Goal: Navigation & Orientation: Find specific page/section

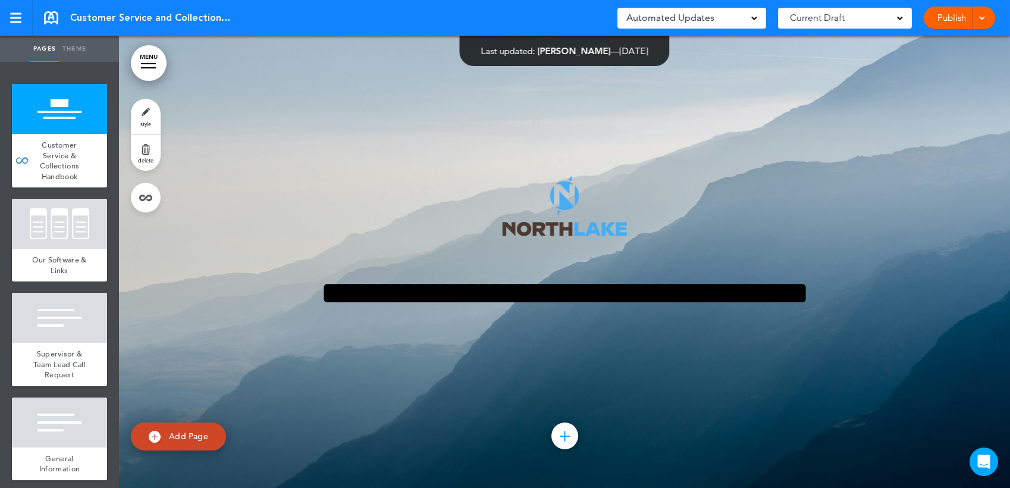
drag, startPoint x: 0, startPoint y: 0, endPoint x: 294, endPoint y: 187, distance: 348.9
click at [294, 187] on div "**********" at bounding box center [564, 261] width 595 height 261
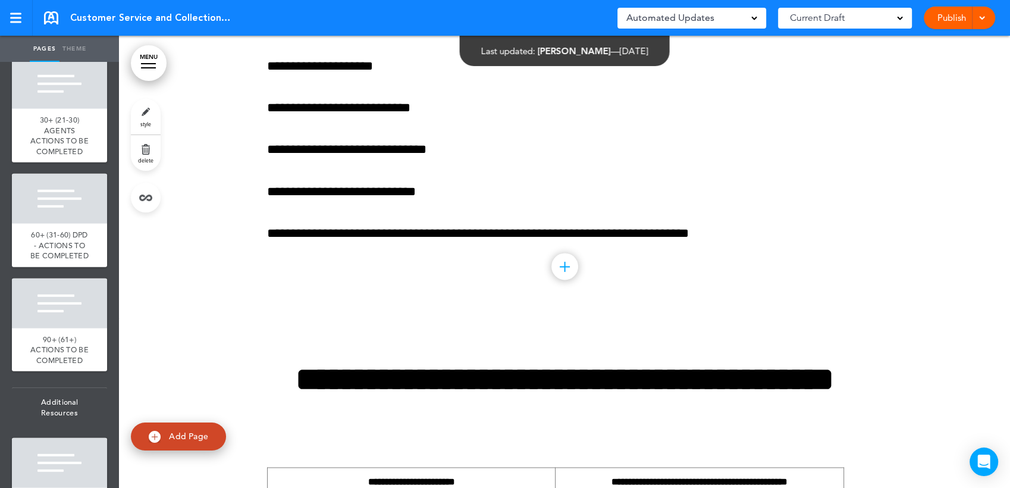
scroll to position [62721, 0]
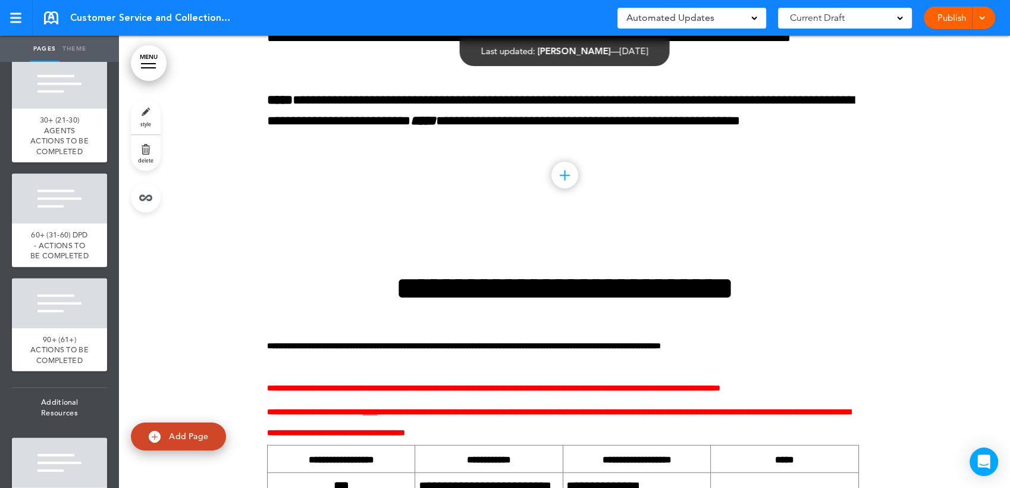
scroll to position [58379, 0]
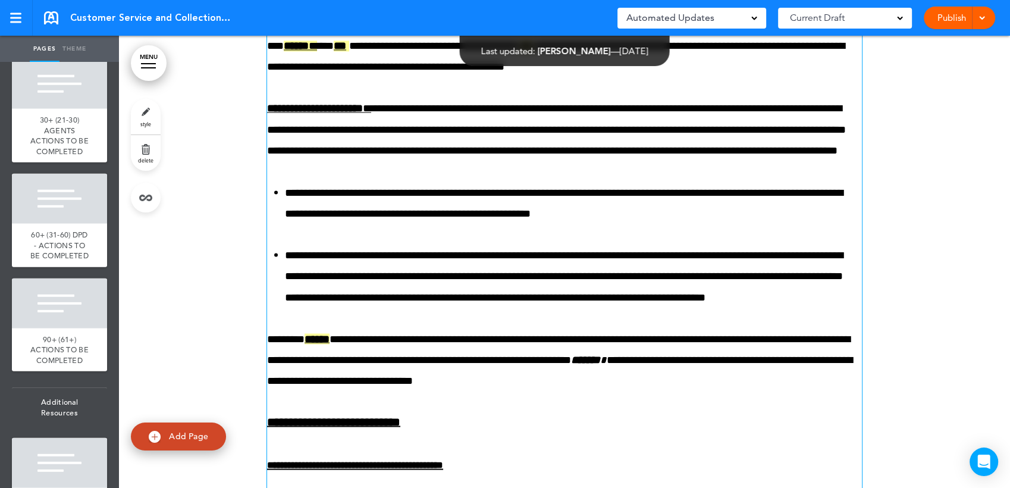
scroll to position [56670, 0]
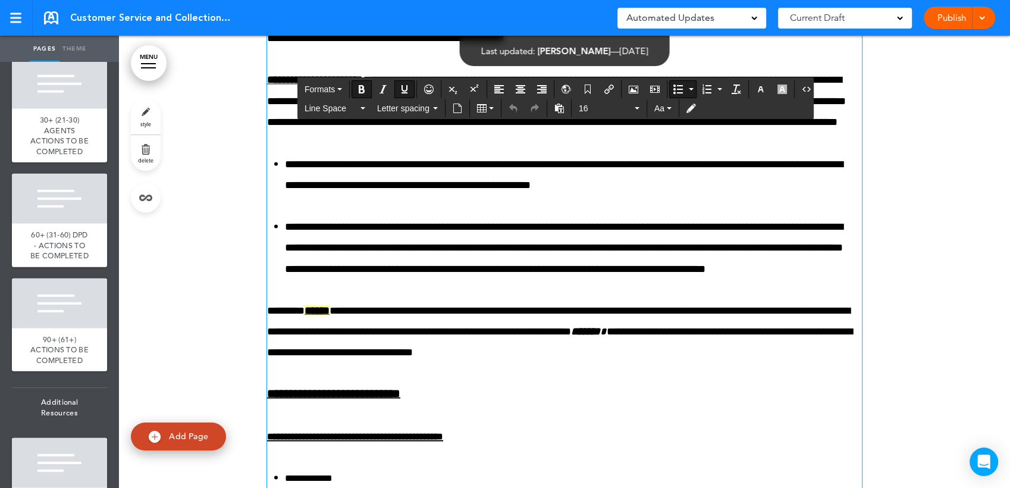
drag, startPoint x: 332, startPoint y: 274, endPoint x: 282, endPoint y: 274, distance: 50.5
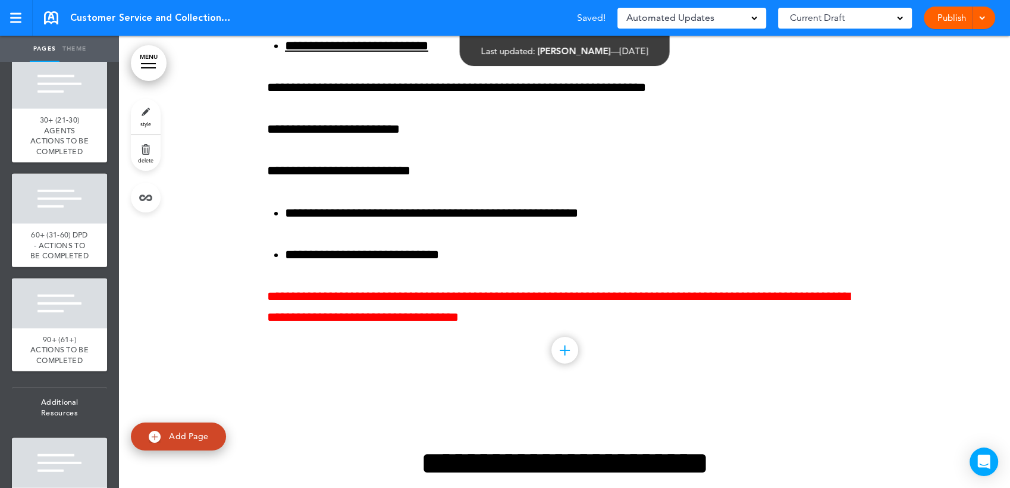
scroll to position [58379, 0]
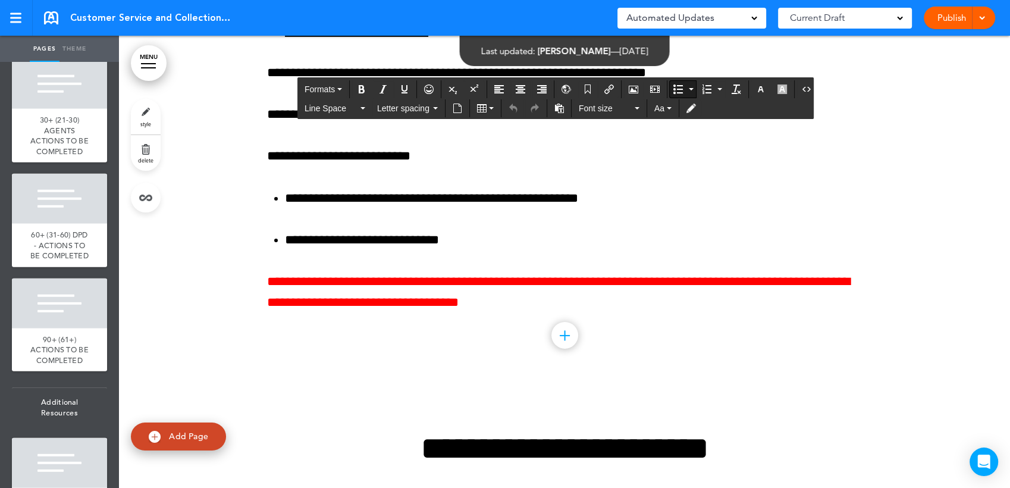
drag, startPoint x: 282, startPoint y: 274, endPoint x: 407, endPoint y: 275, distance: 124.9
click at [89, 26] on div at bounding box center [59, 1] width 95 height 50
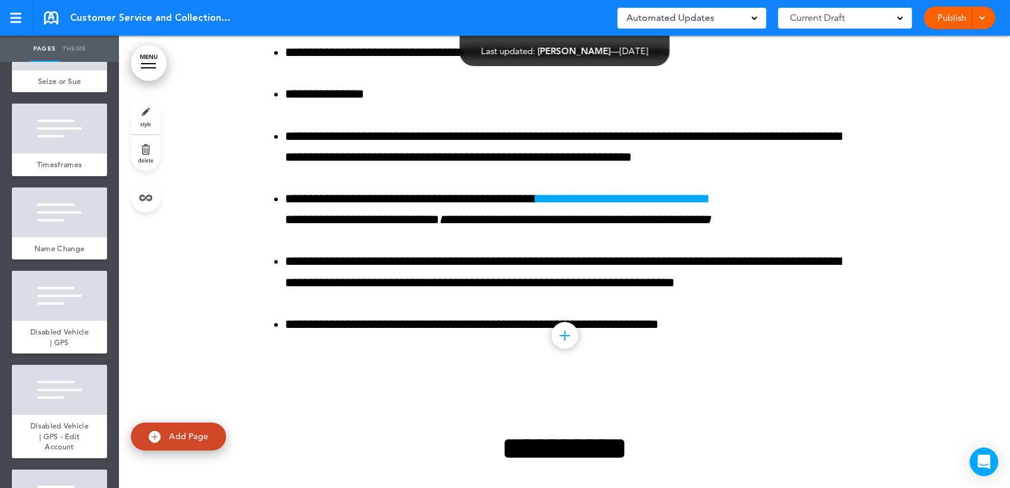
scroll to position [8824, 0]
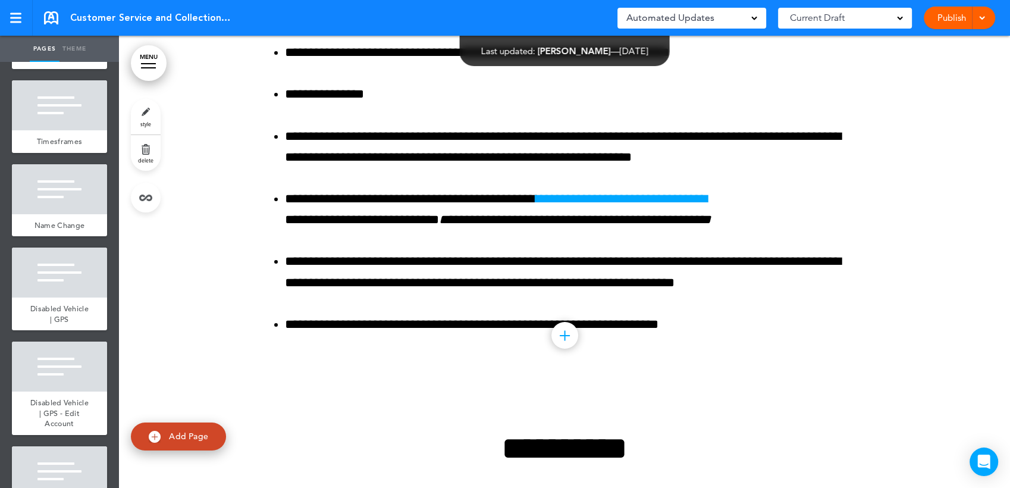
click at [56, 327] on ul "add page Customer Service & Collections Handbook add page Our Software & Links …" at bounding box center [59, 275] width 119 height 426
click at [59, 47] on div at bounding box center [59, 22] width 95 height 50
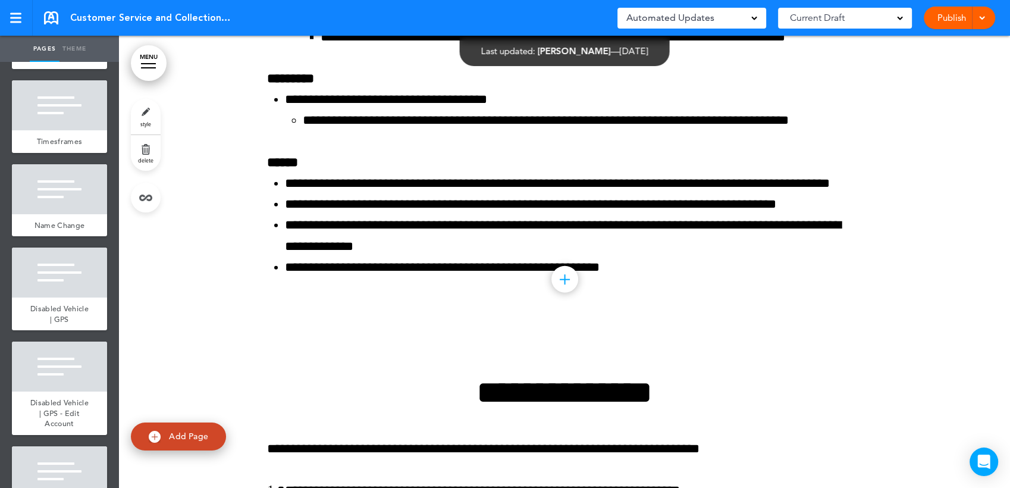
scroll to position [66417, 0]
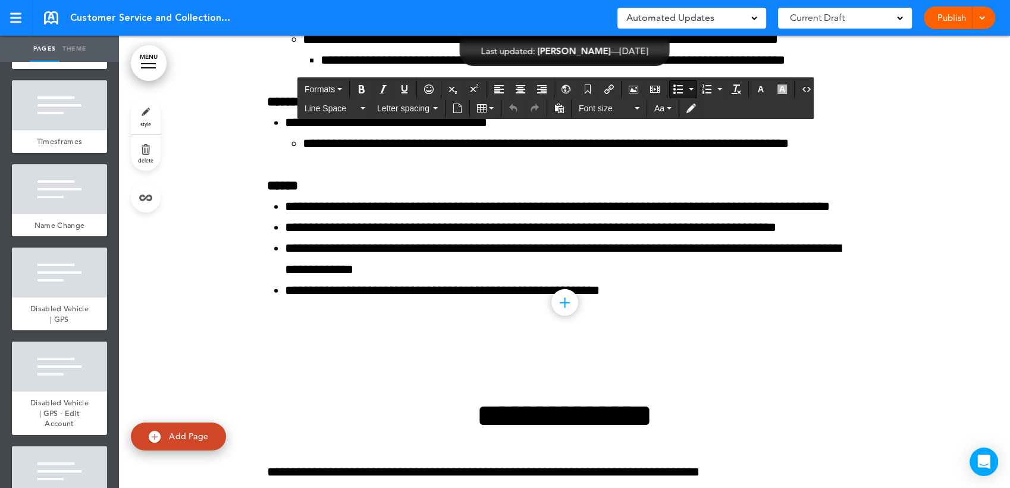
drag, startPoint x: 578, startPoint y: 156, endPoint x: 419, endPoint y: 155, distance: 159.4
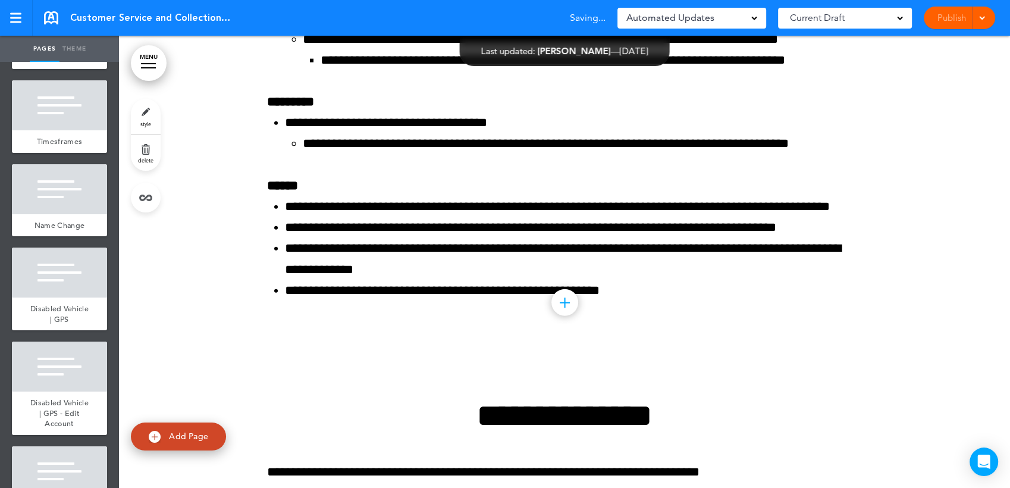
click at [953, 21] on div "Publish Publish Preview Draft" at bounding box center [958, 18] width 71 height 23
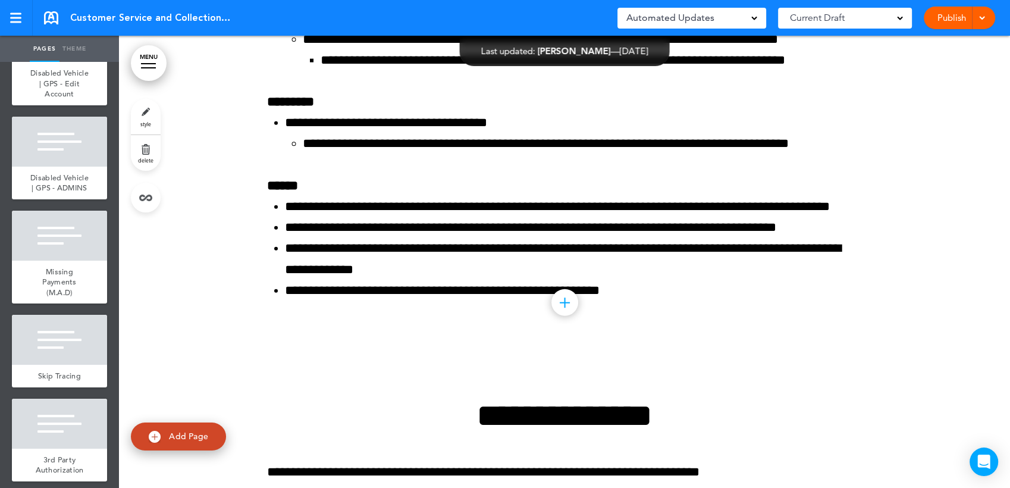
scroll to position [9154, 0]
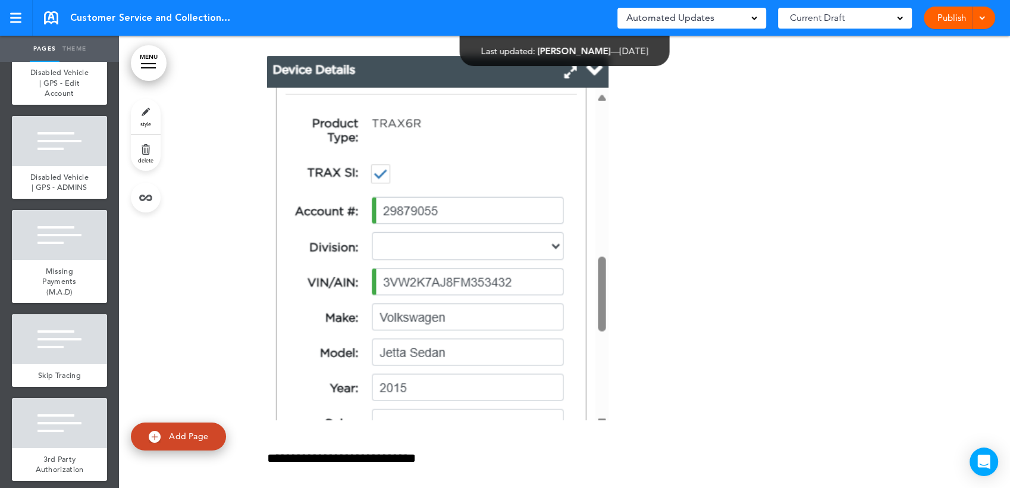
scroll to position [68639, 0]
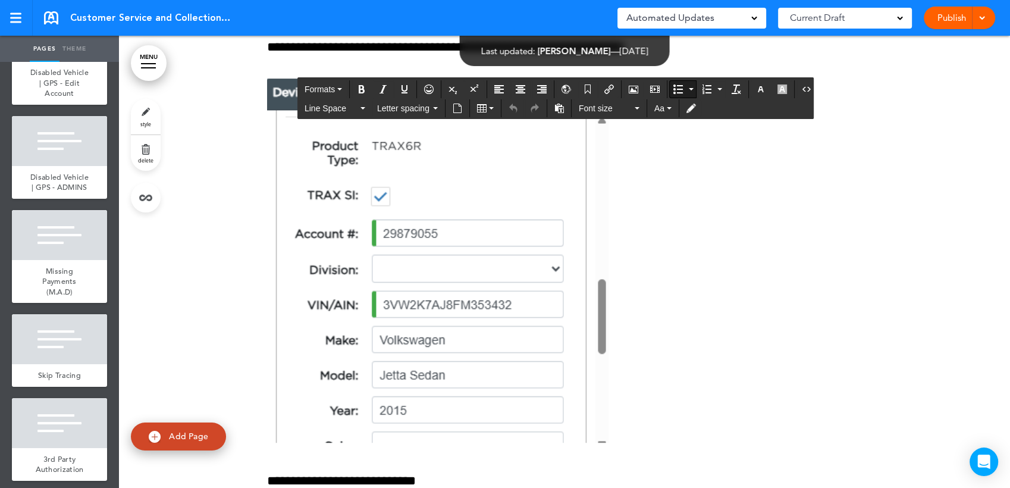
drag, startPoint x: 766, startPoint y: 300, endPoint x: 361, endPoint y: 310, distance: 405.6
drag, startPoint x: 569, startPoint y: 312, endPoint x: 571, endPoint y: 303, distance: 9.1
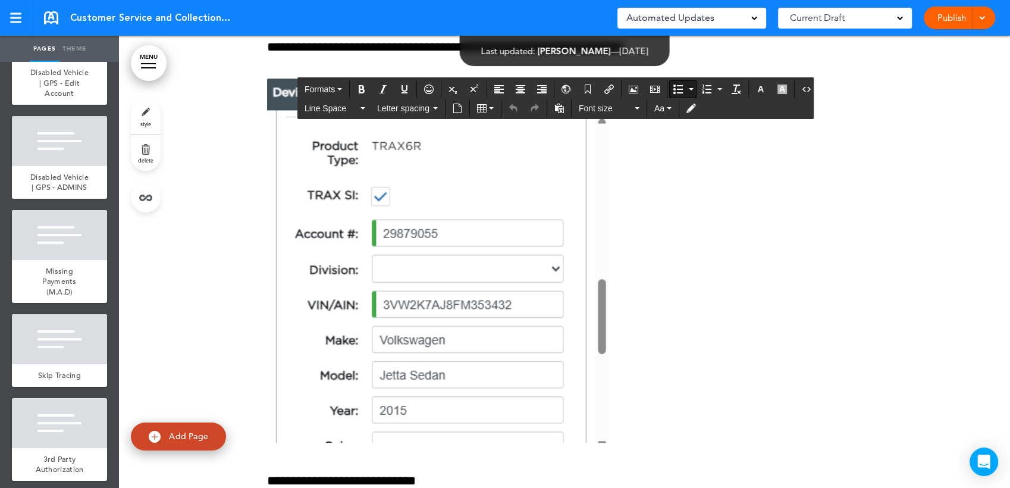
drag, startPoint x: 743, startPoint y: 294, endPoint x: 746, endPoint y: 302, distance: 9.1
drag, startPoint x: 730, startPoint y: 311, endPoint x: 740, endPoint y: 314, distance: 10.5
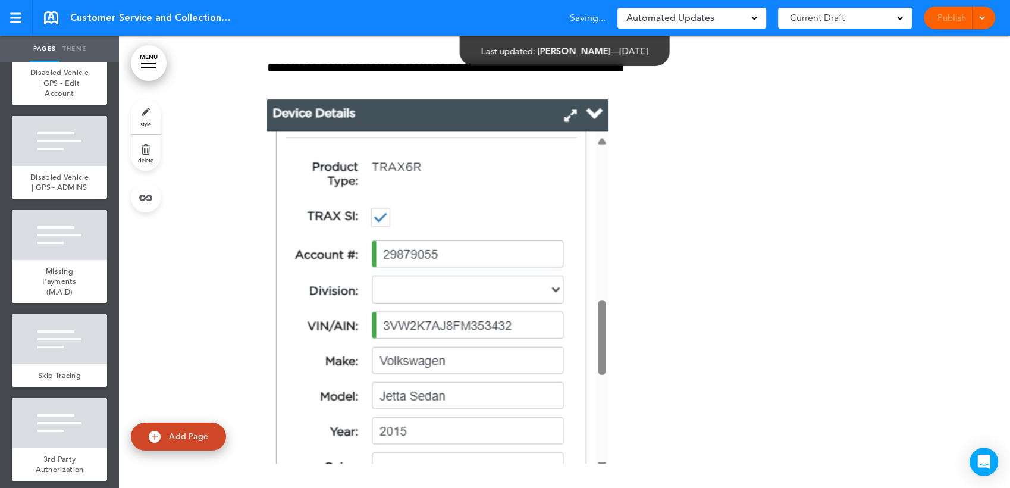
click at [929, 13] on div "Publish Publish Preview Draft" at bounding box center [958, 18] width 71 height 23
click at [989, 16] on div "Publish Publish Preview Draft" at bounding box center [958, 18] width 71 height 23
click at [950, 17] on link "Publish" at bounding box center [950, 18] width 37 height 23
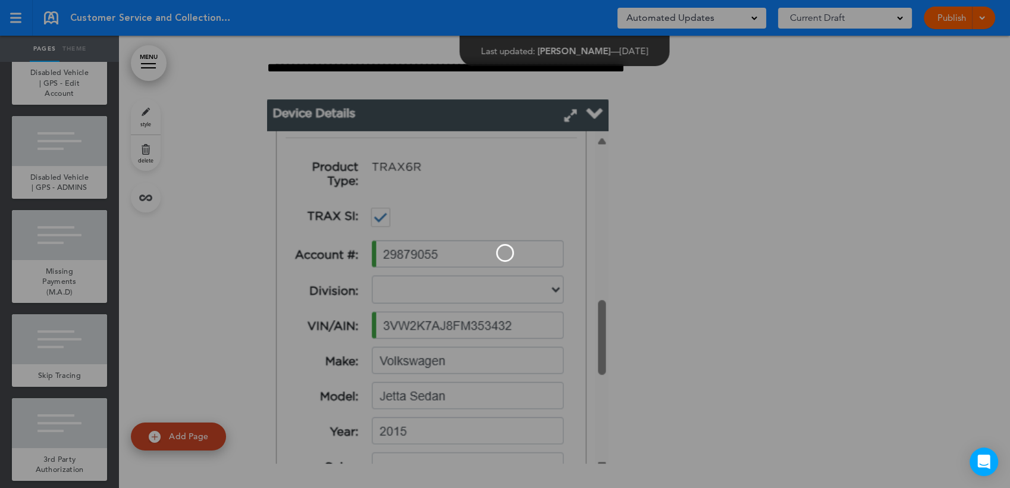
scroll to position [0, 0]
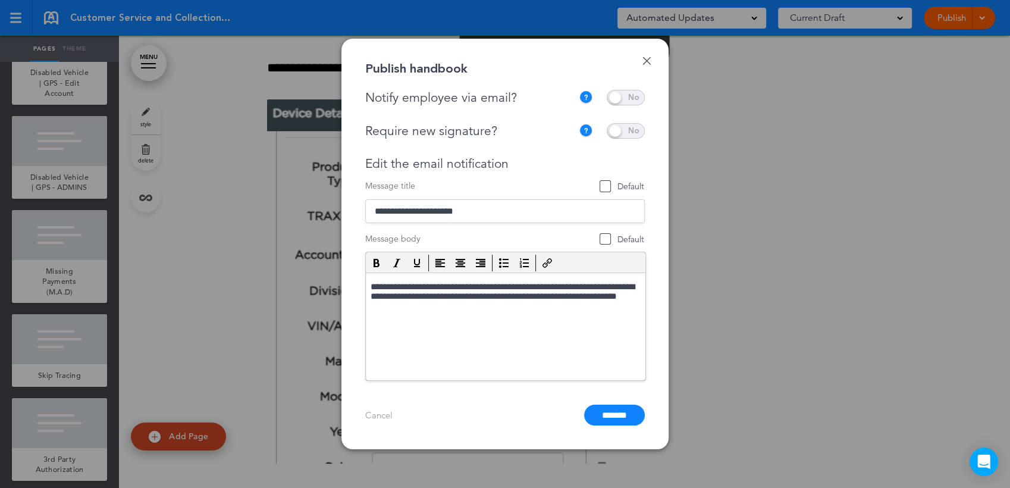
click at [620, 99] on span at bounding box center [626, 97] width 38 height 15
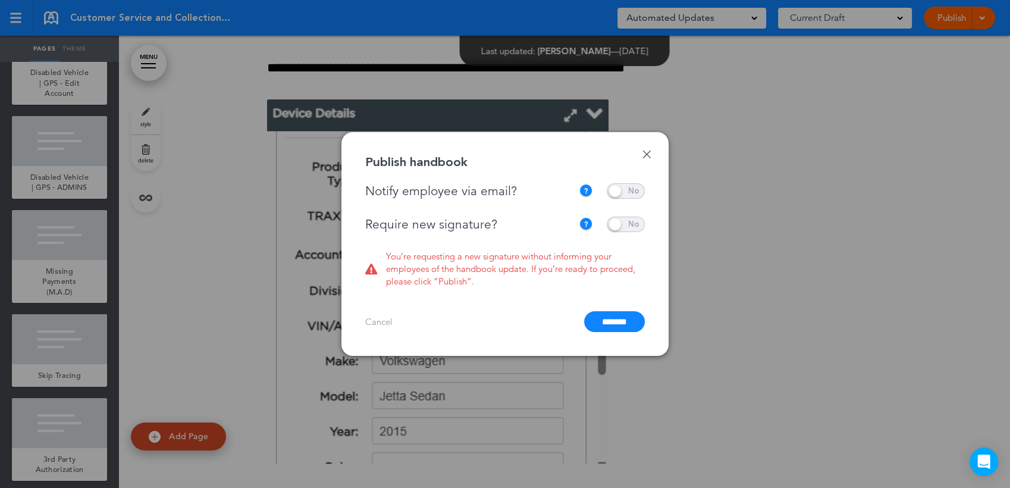
click at [633, 325] on input "*******" at bounding box center [614, 321] width 61 height 21
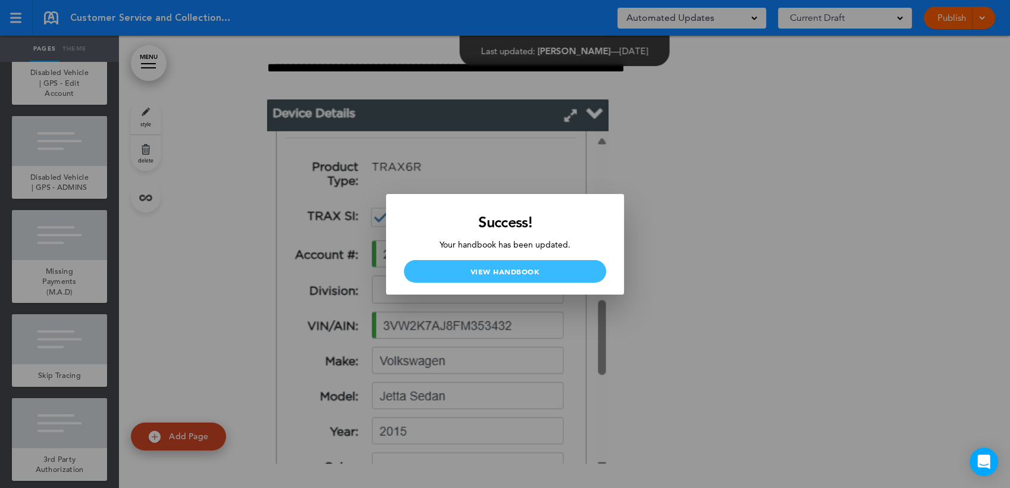
click at [511, 266] on link "View Handbook" at bounding box center [505, 271] width 202 height 23
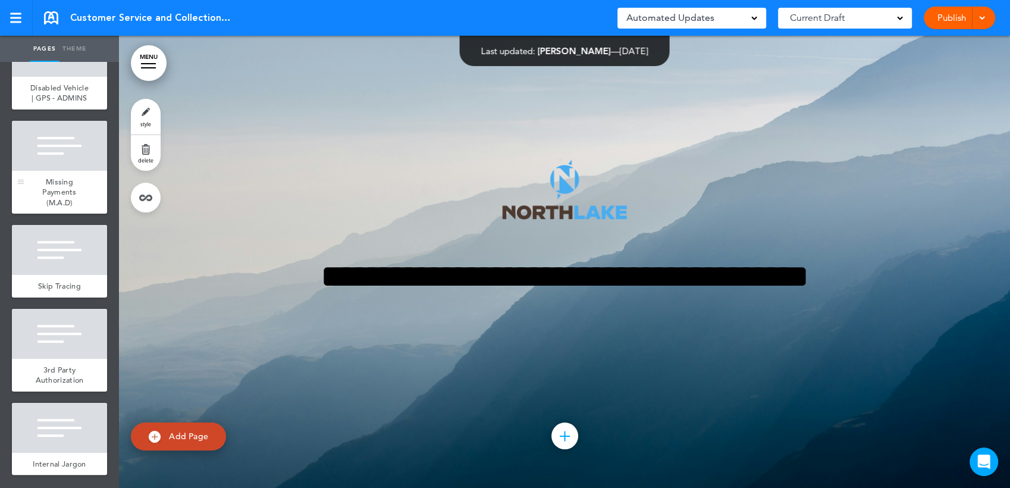
scroll to position [9022, 0]
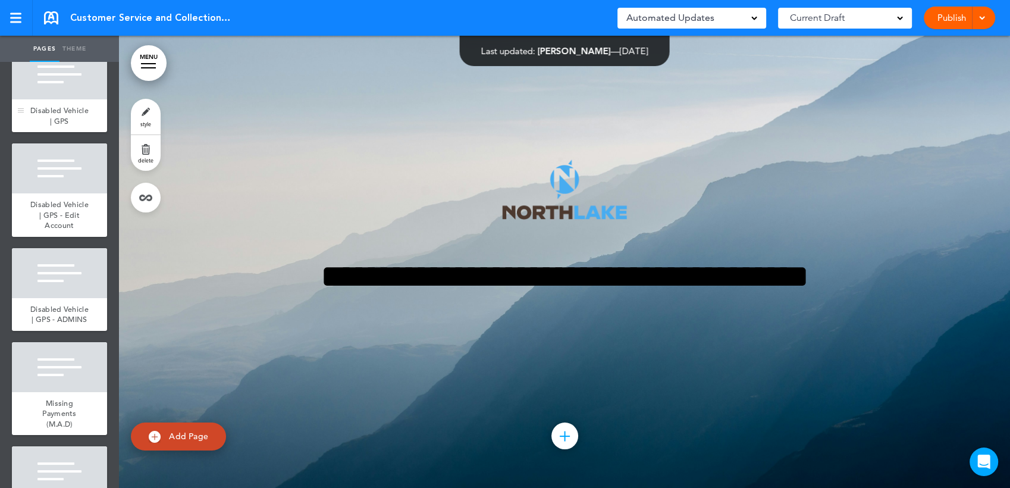
click at [67, 99] on div at bounding box center [59, 74] width 95 height 50
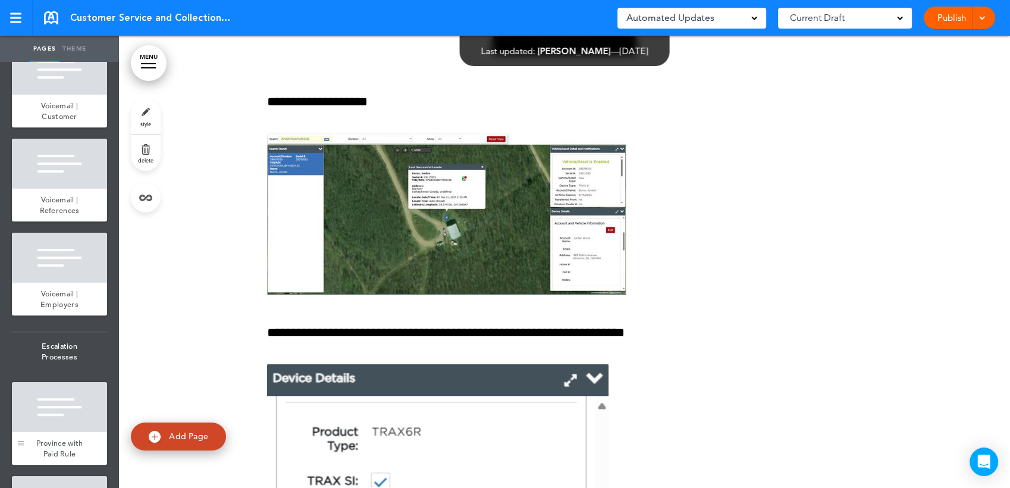
scroll to position [5256, 0]
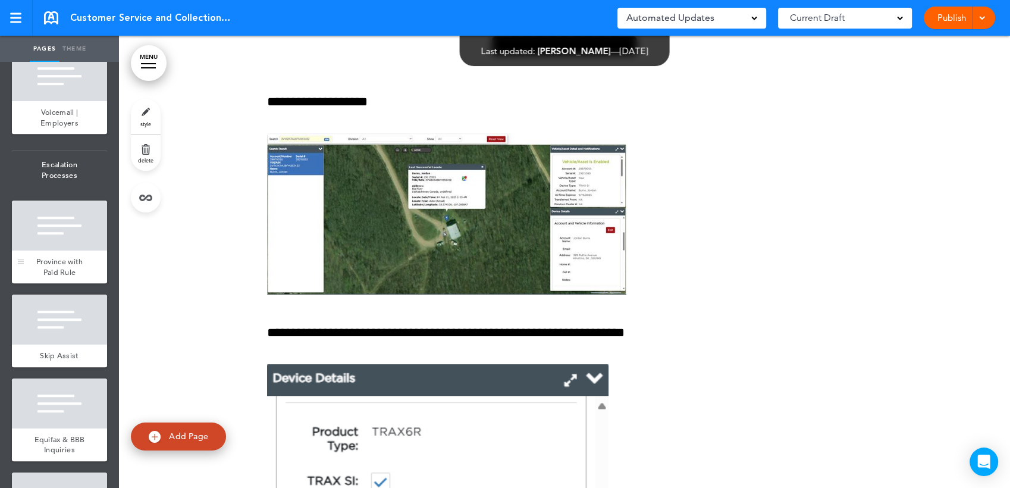
click at [41, 250] on div at bounding box center [59, 225] width 95 height 50
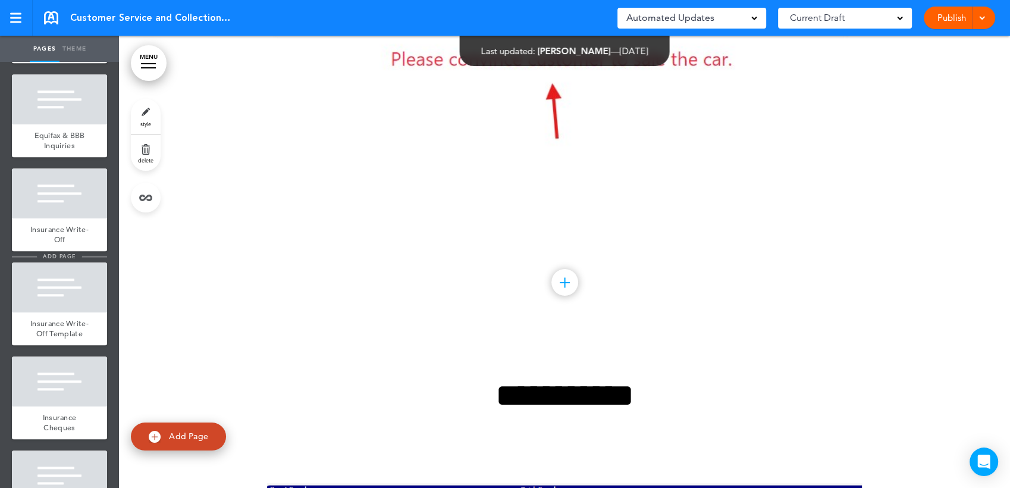
scroll to position [5388, 0]
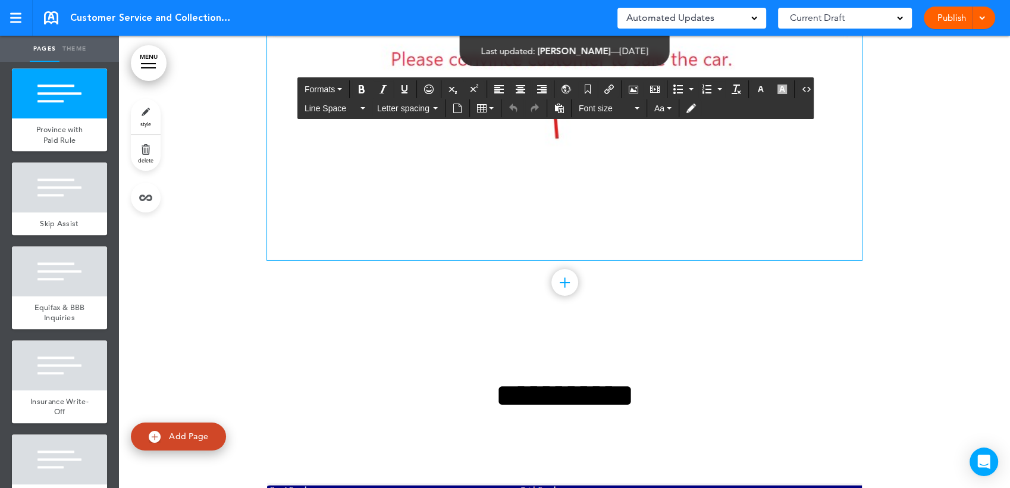
drag, startPoint x: 741, startPoint y: 249, endPoint x: 710, endPoint y: 250, distance: 30.9
drag, startPoint x: 711, startPoint y: 248, endPoint x: 724, endPoint y: 246, distance: 13.9
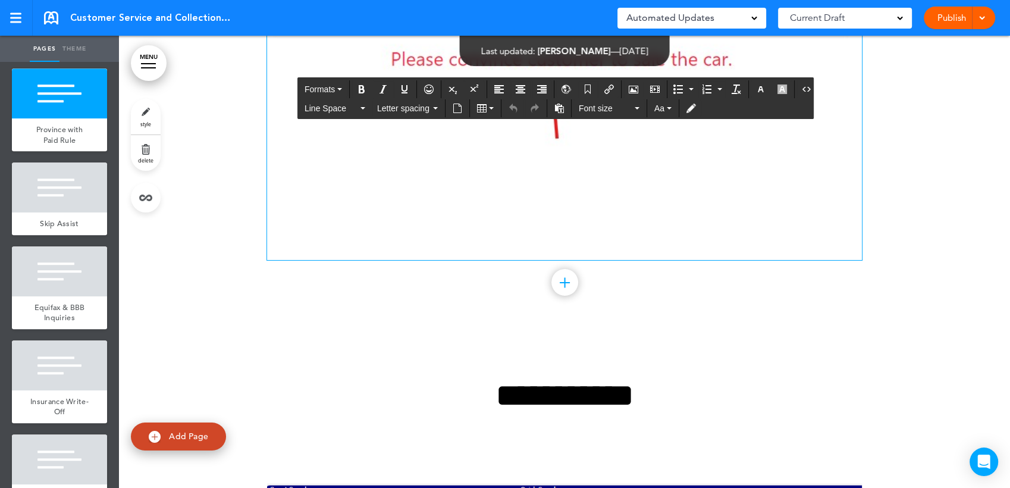
drag, startPoint x: 729, startPoint y: 235, endPoint x: 721, endPoint y: 228, distance: 10.5
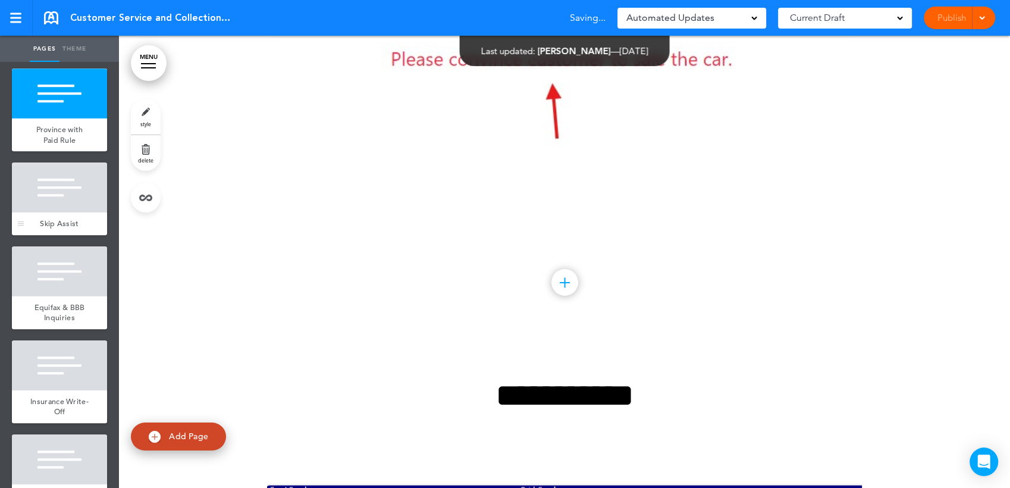
click at [45, 212] on div at bounding box center [59, 187] width 95 height 50
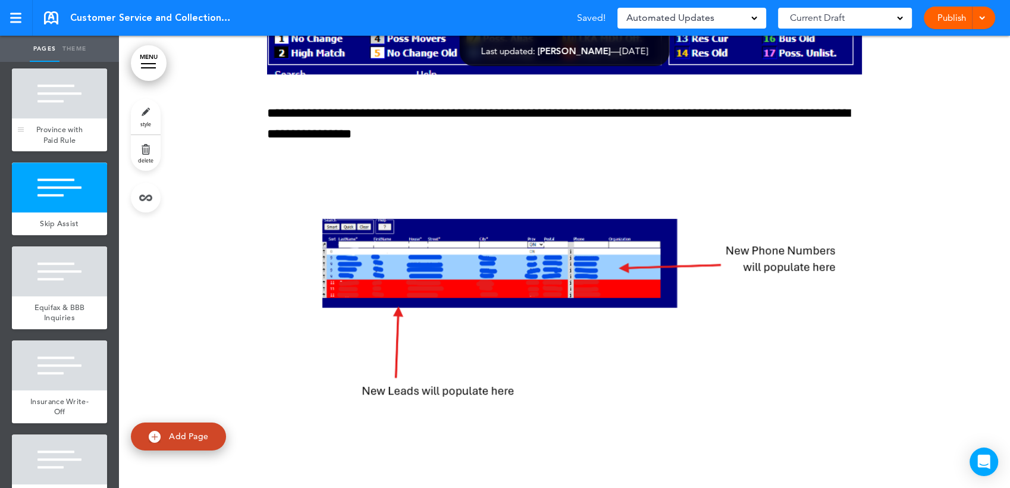
click at [46, 145] on span "Province with Paid Rule" at bounding box center [59, 134] width 47 height 21
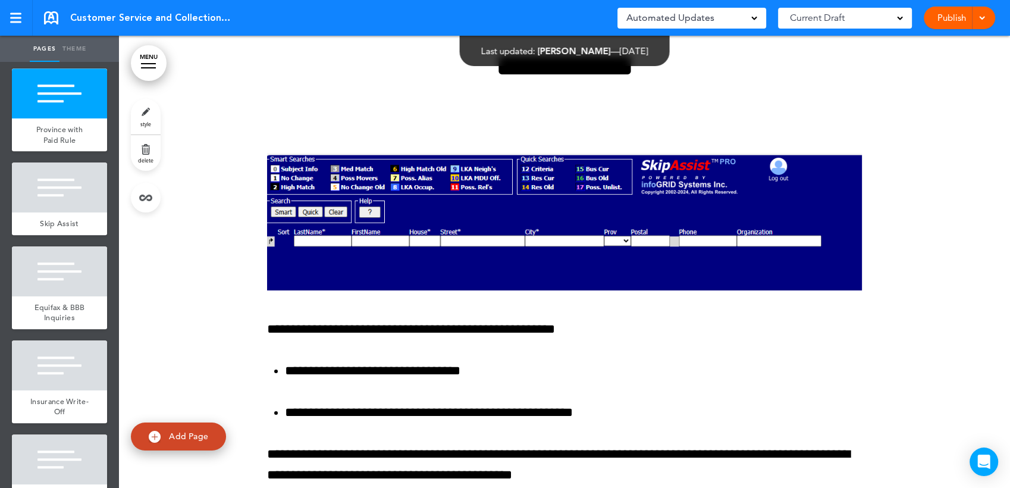
scroll to position [40991, 0]
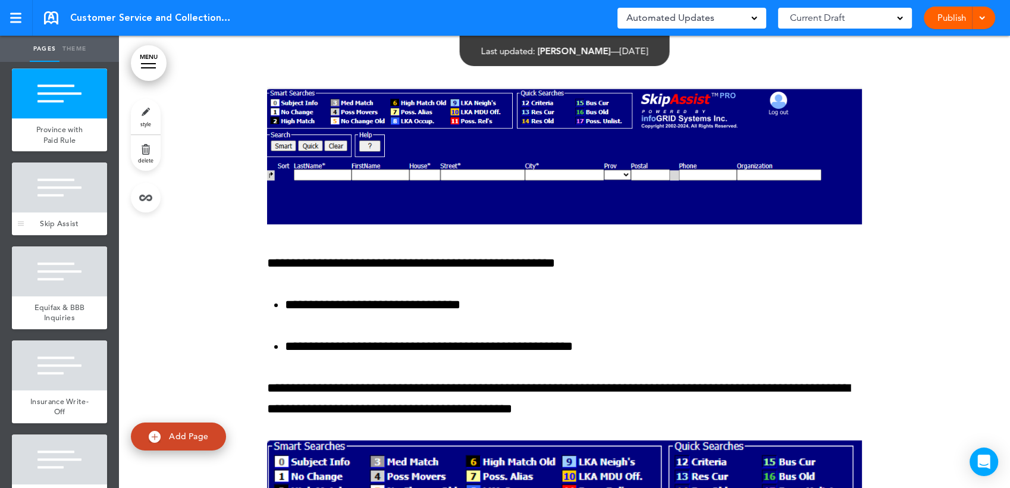
click at [62, 212] on div at bounding box center [59, 187] width 95 height 50
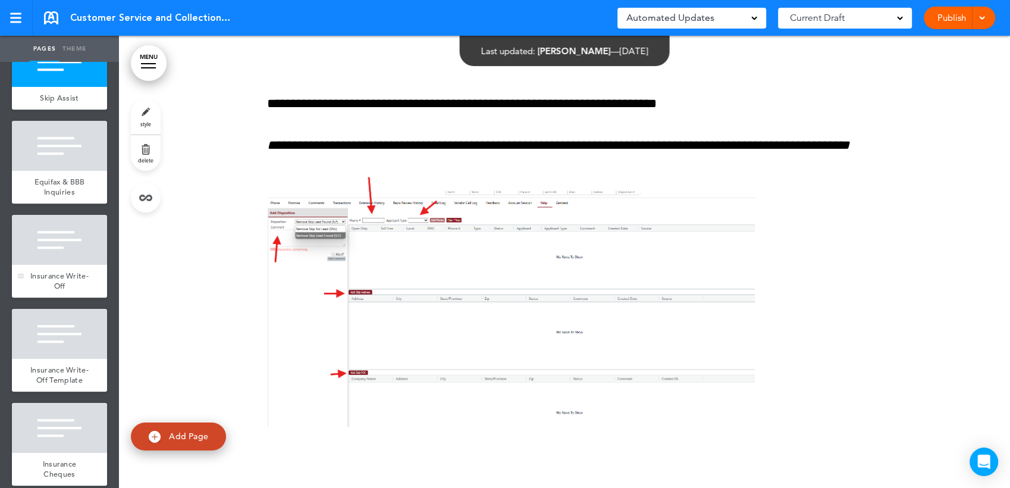
scroll to position [5520, 0]
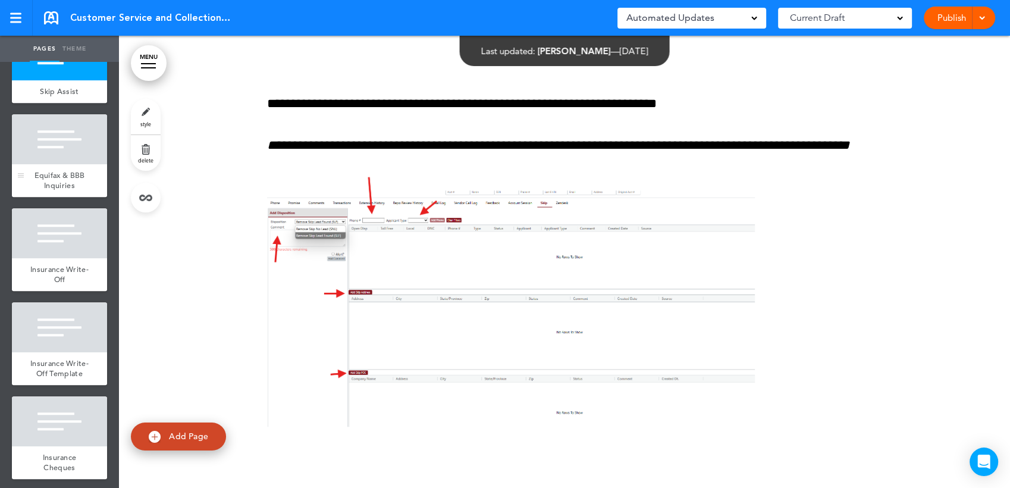
click at [59, 191] on span "Equifax & BBB Inquiries" at bounding box center [59, 180] width 51 height 21
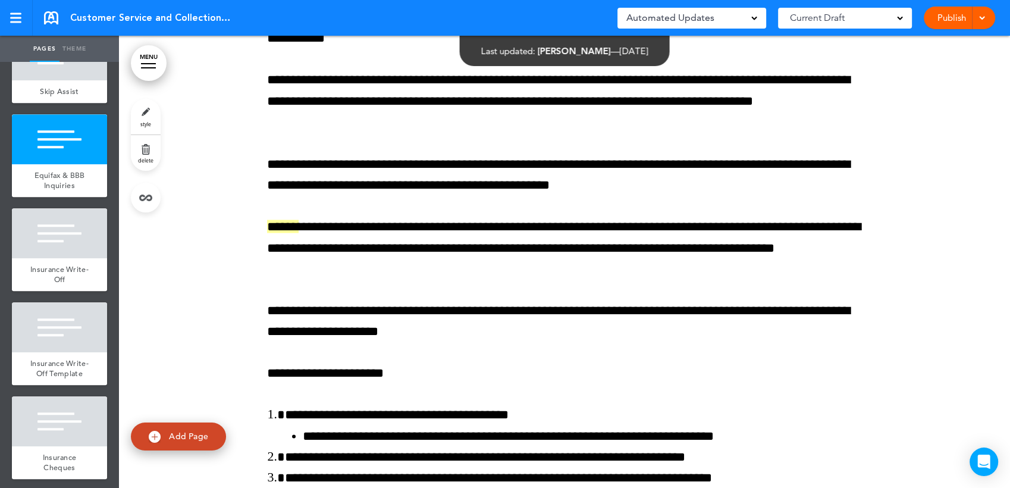
scroll to position [42954, 0]
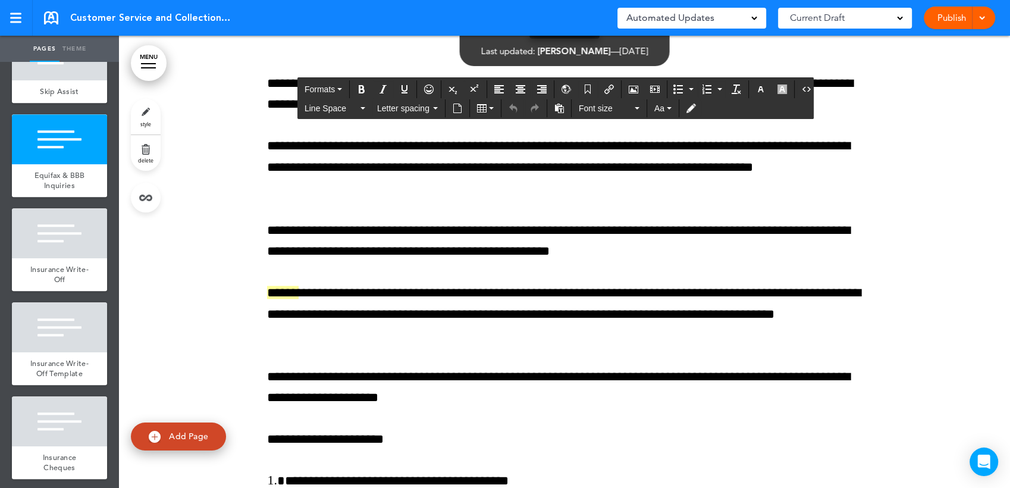
drag, startPoint x: 354, startPoint y: 108, endPoint x: 427, endPoint y: 174, distance: 97.7
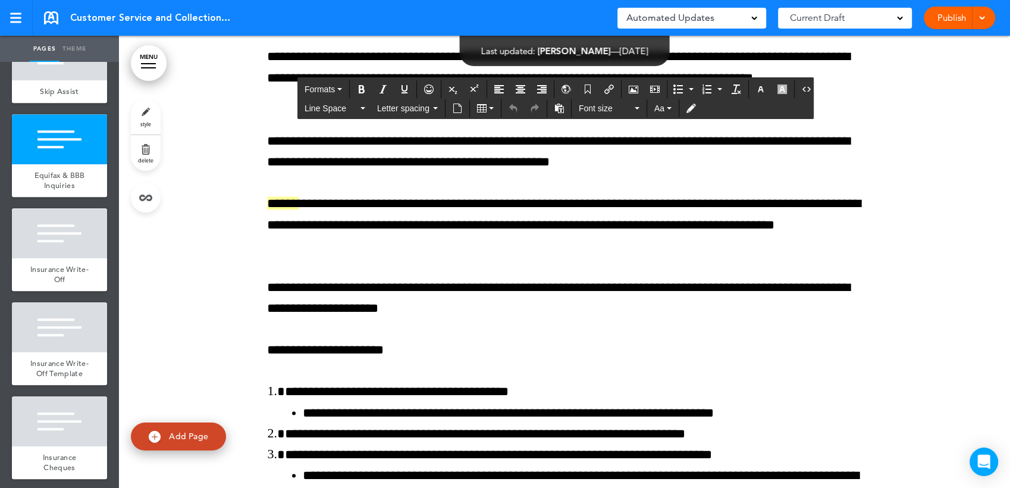
scroll to position [43020, 0]
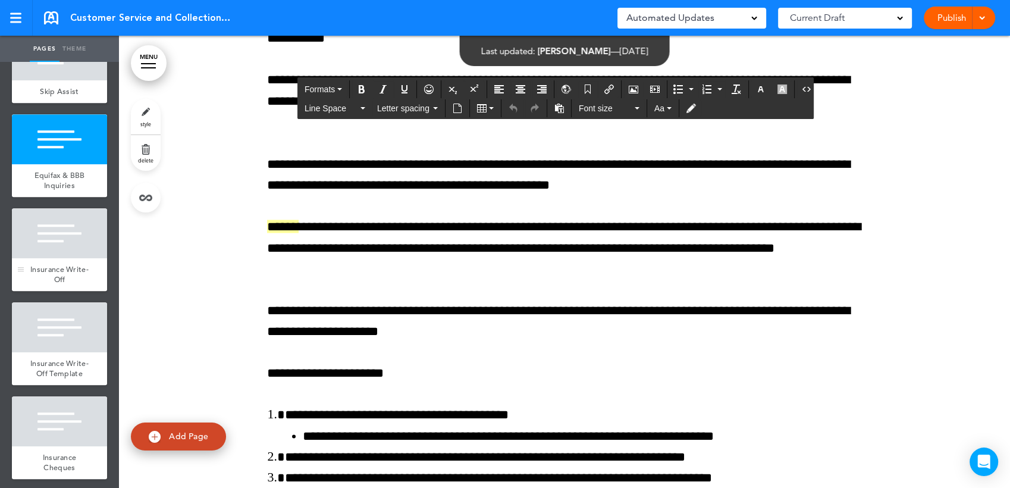
click at [44, 258] on div at bounding box center [59, 233] width 95 height 50
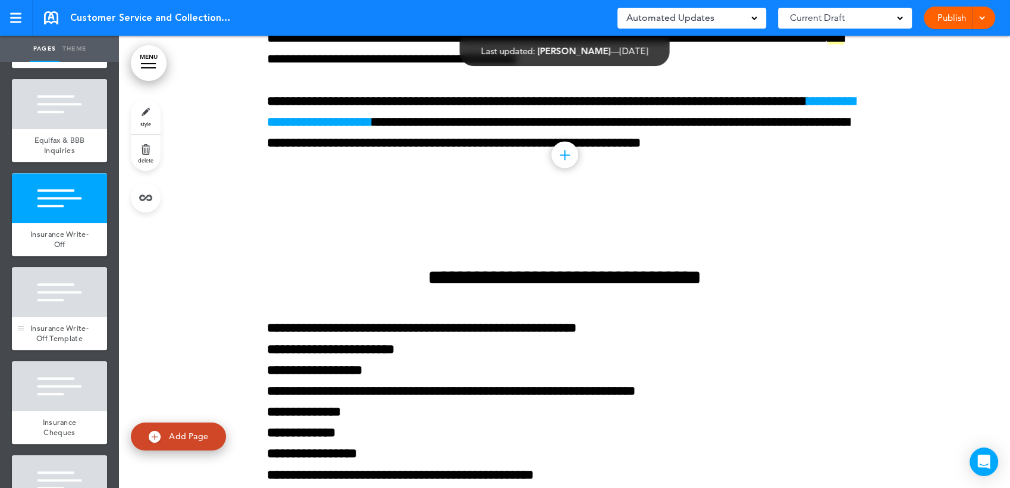
scroll to position [5586, 0]
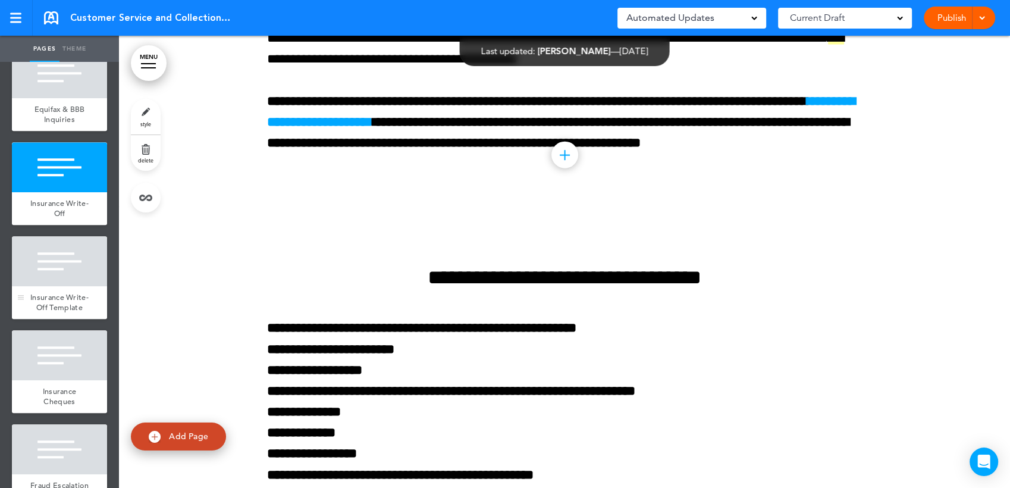
click at [64, 286] on div at bounding box center [59, 261] width 95 height 50
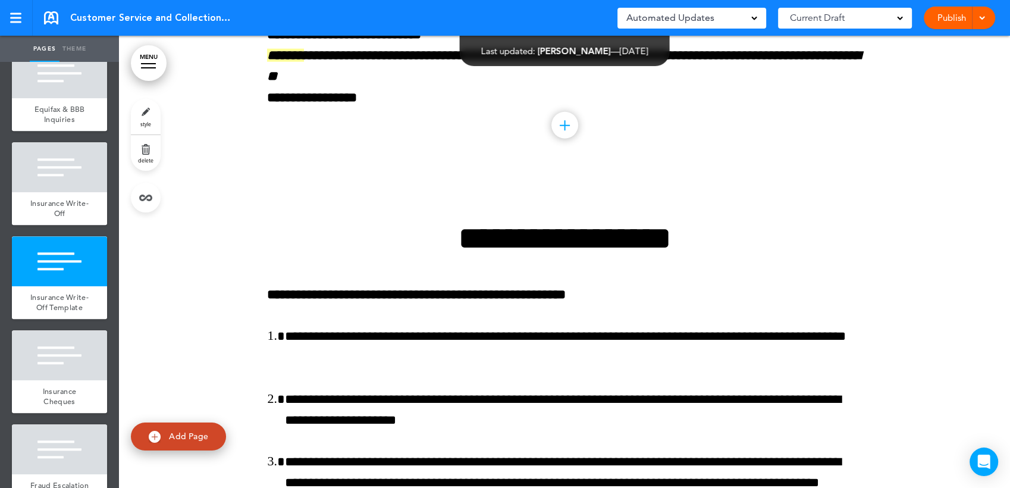
scroll to position [44038, 0]
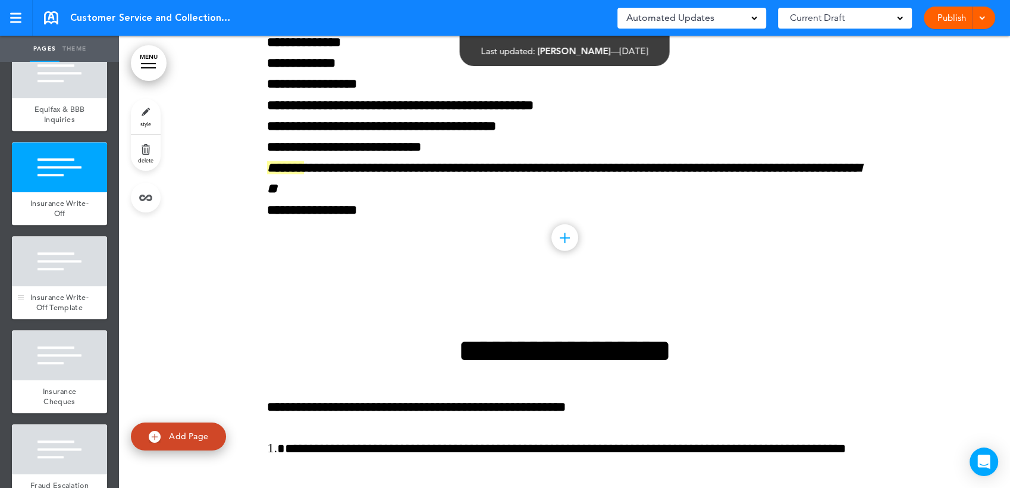
click at [83, 286] on div at bounding box center [59, 261] width 95 height 50
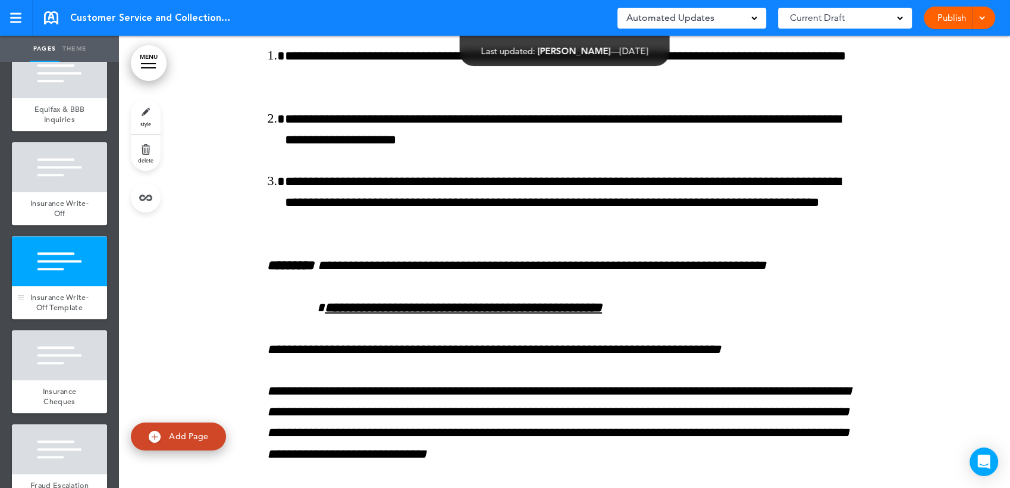
scroll to position [44434, 0]
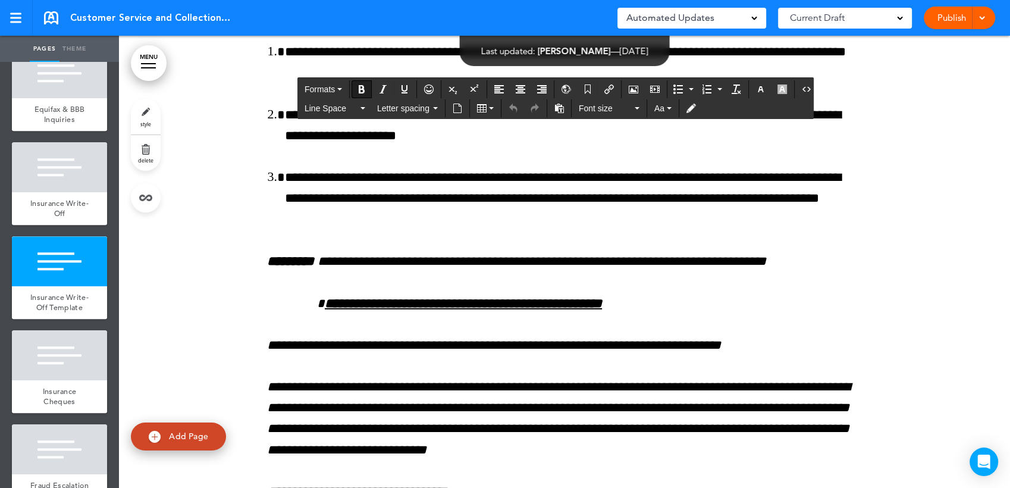
drag, startPoint x: 388, startPoint y: 405, endPoint x: 252, endPoint y: 167, distance: 274.1
copy div "**********"
drag, startPoint x: 398, startPoint y: 254, endPoint x: 258, endPoint y: 244, distance: 140.1
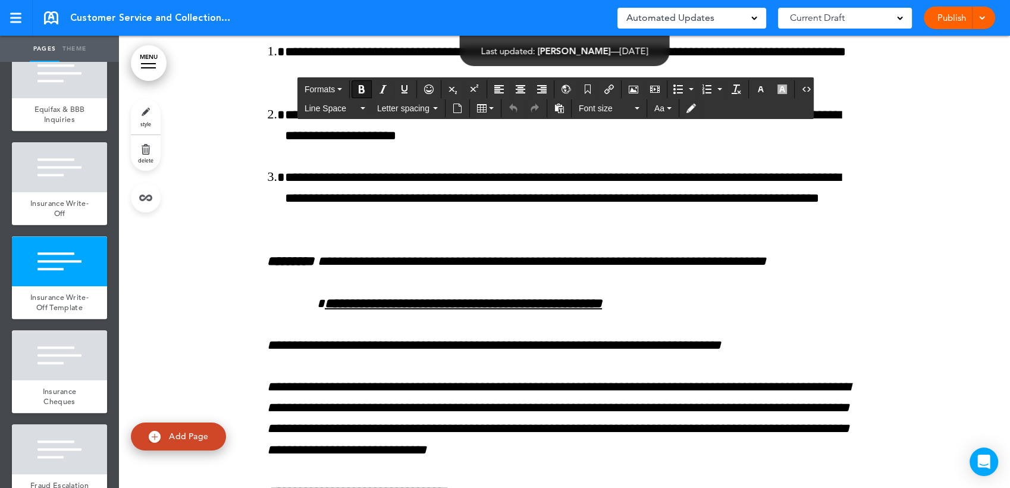
drag, startPoint x: 400, startPoint y: 197, endPoint x: 328, endPoint y: 202, distance: 72.1
drag, startPoint x: 265, startPoint y: 200, endPoint x: 313, endPoint y: 235, distance: 59.6
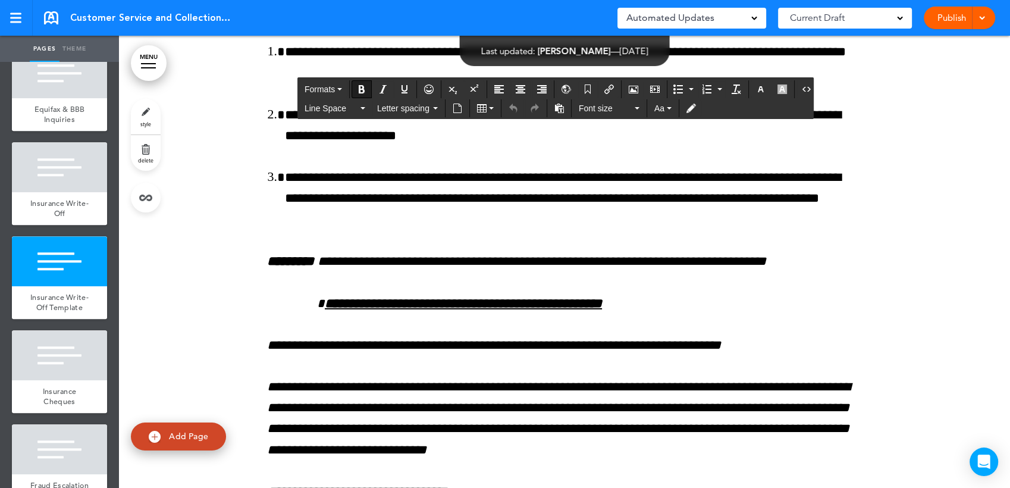
drag, startPoint x: 262, startPoint y: 174, endPoint x: 360, endPoint y: 257, distance: 128.3
drag, startPoint x: 541, startPoint y: 323, endPoint x: 266, endPoint y: 148, distance: 325.1
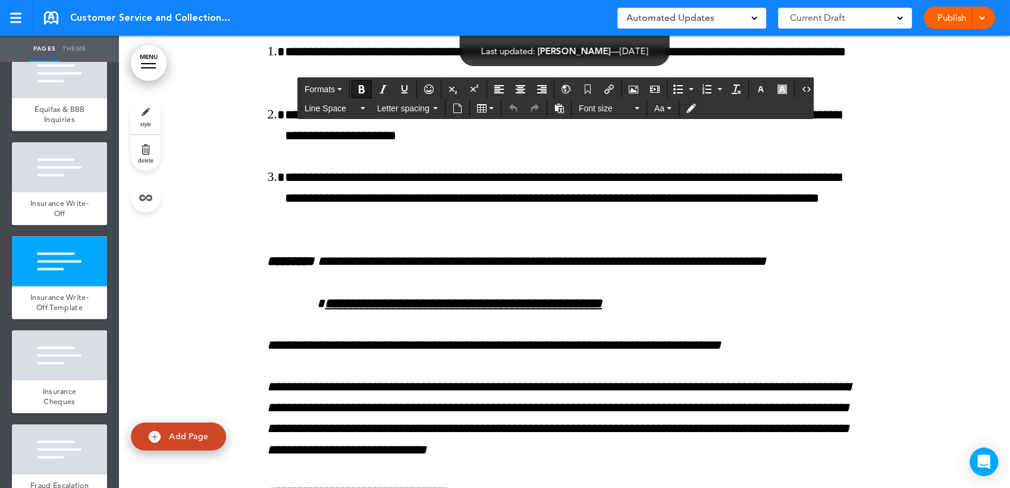
copy div "**********"
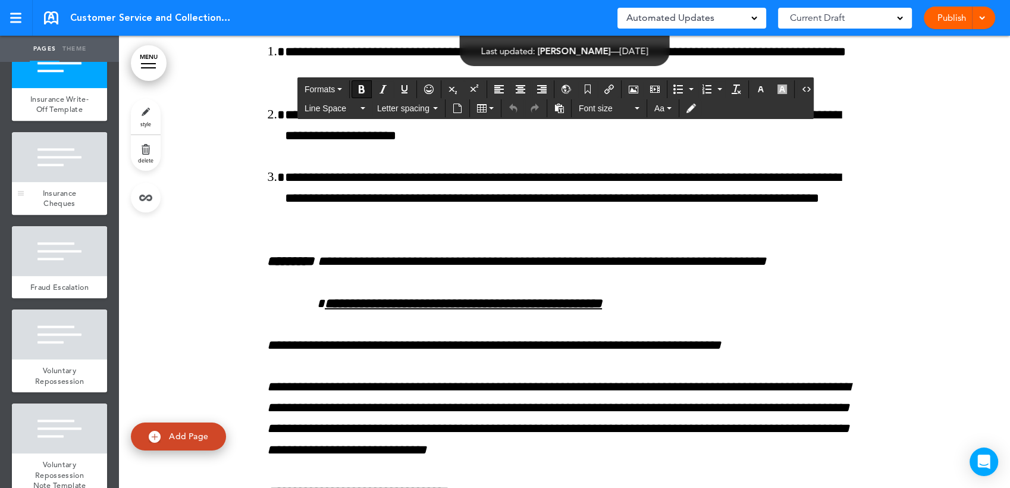
scroll to position [5784, 0]
drag, startPoint x: 590, startPoint y: 307, endPoint x: 265, endPoint y: 173, distance: 351.7
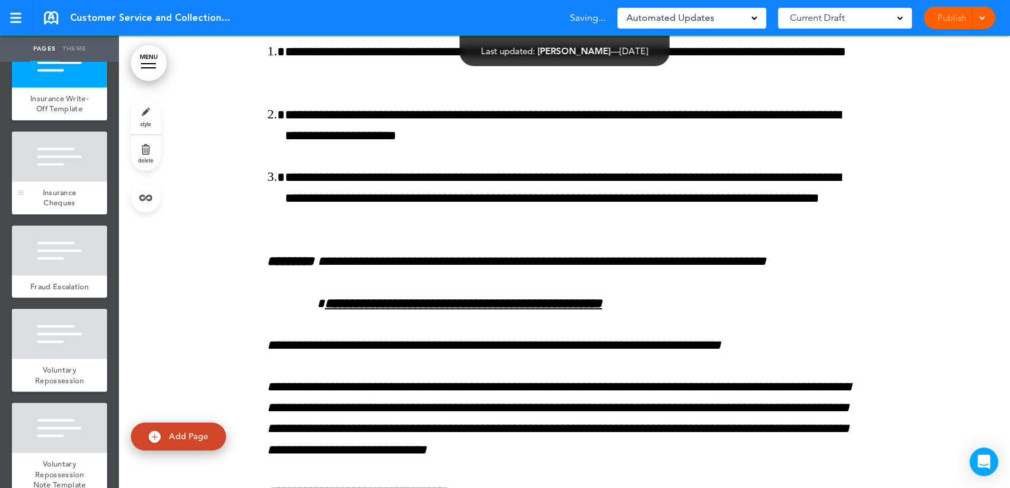
click at [83, 181] on div at bounding box center [59, 156] width 95 height 50
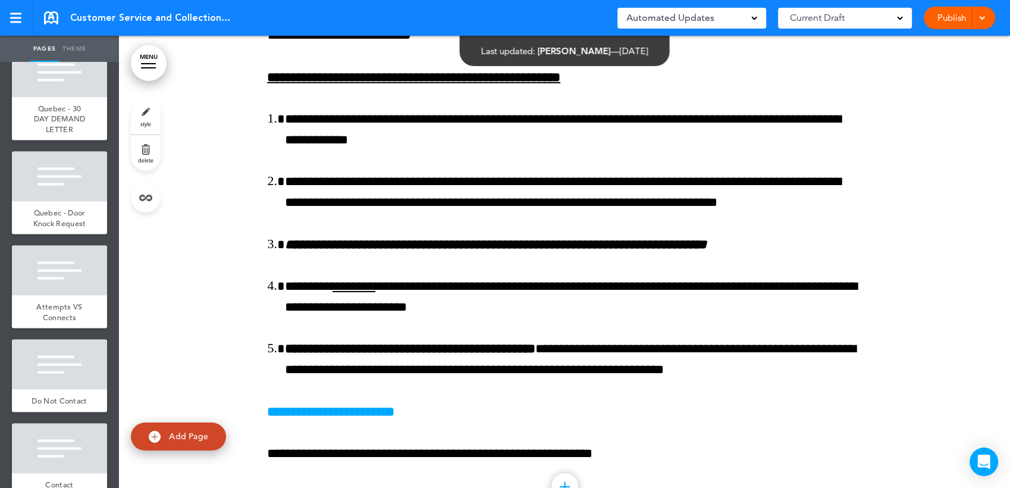
scroll to position [2909, 0]
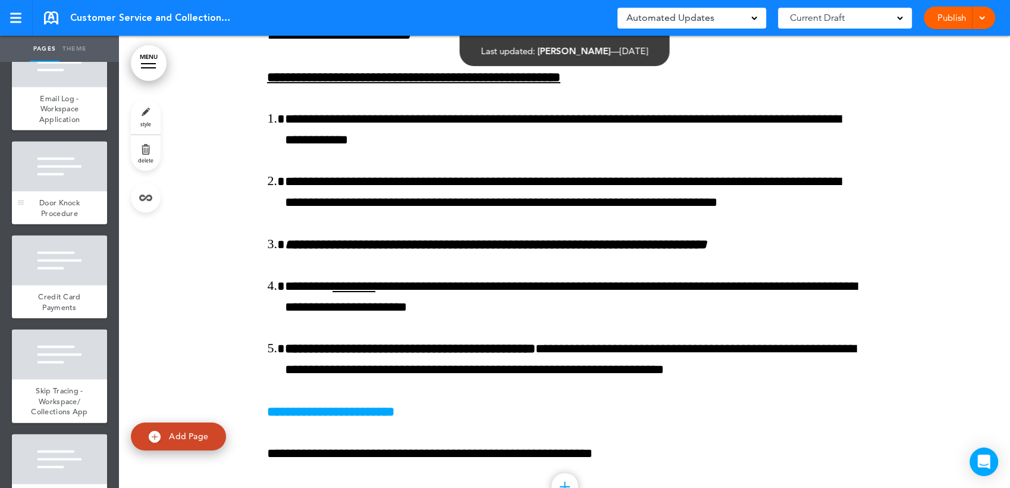
click at [67, 218] on span "Door Knock Procedure" at bounding box center [59, 207] width 40 height 21
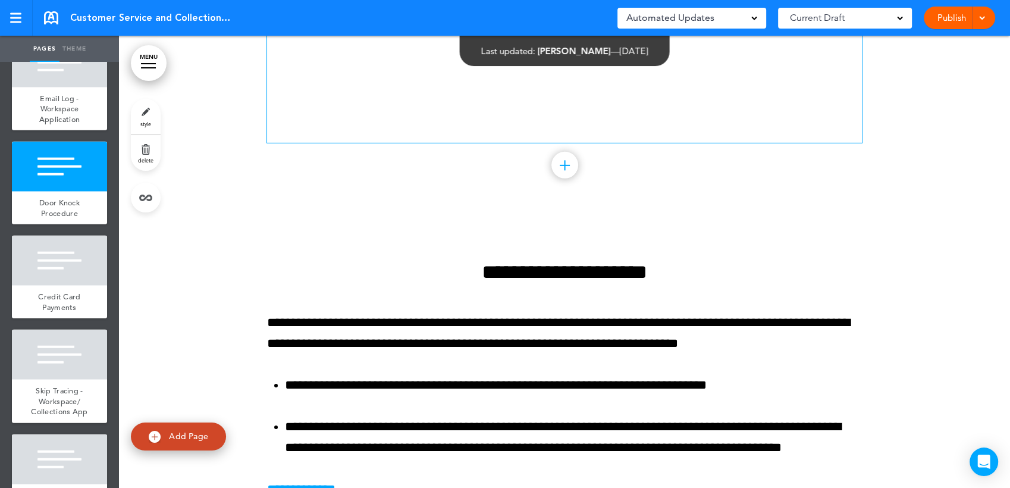
scroll to position [26367, 0]
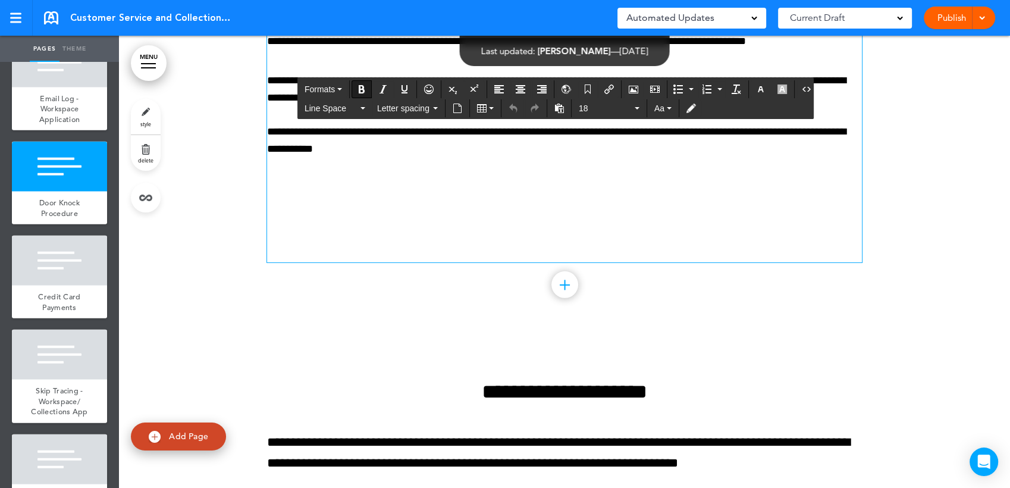
drag, startPoint x: 454, startPoint y: 188, endPoint x: 362, endPoint y: 180, distance: 93.1
drag, startPoint x: 398, startPoint y: 188, endPoint x: 362, endPoint y: 180, distance: 37.1
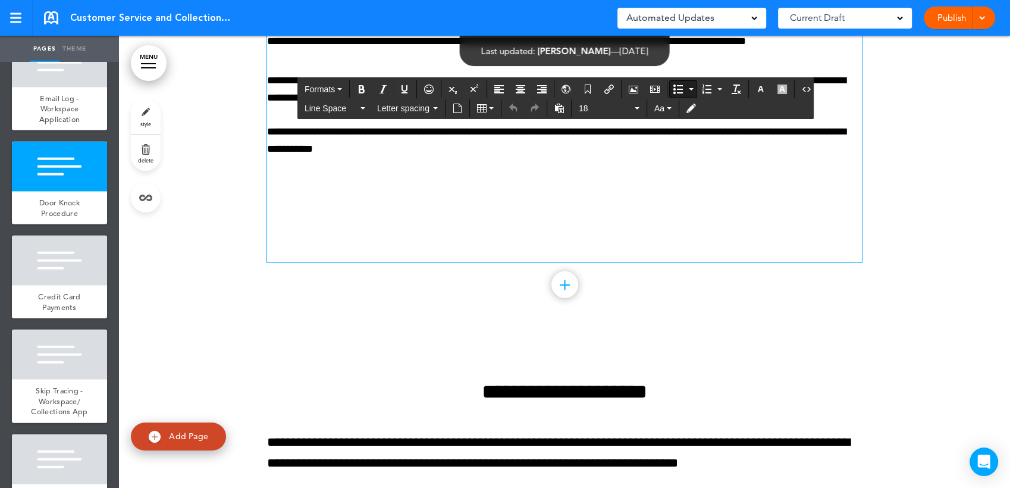
drag, startPoint x: 287, startPoint y: 304, endPoint x: 504, endPoint y: 310, distance: 217.1
drag, startPoint x: 320, startPoint y: 318, endPoint x: 457, endPoint y: 321, distance: 136.8
drag, startPoint x: 425, startPoint y: 345, endPoint x: 326, endPoint y: 339, distance: 98.9
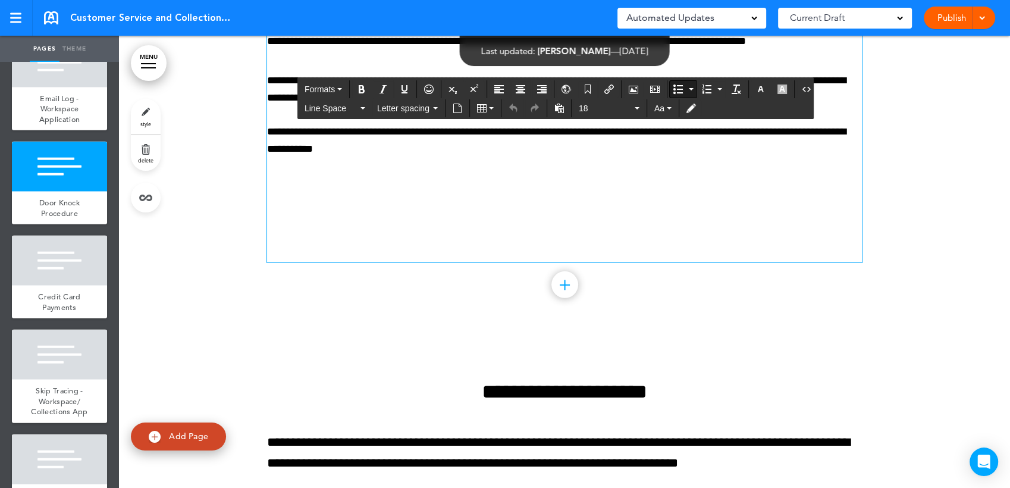
drag, startPoint x: 433, startPoint y: 356, endPoint x: 342, endPoint y: 365, distance: 91.4
drag, startPoint x: 448, startPoint y: 382, endPoint x: 307, endPoint y: 381, distance: 140.3
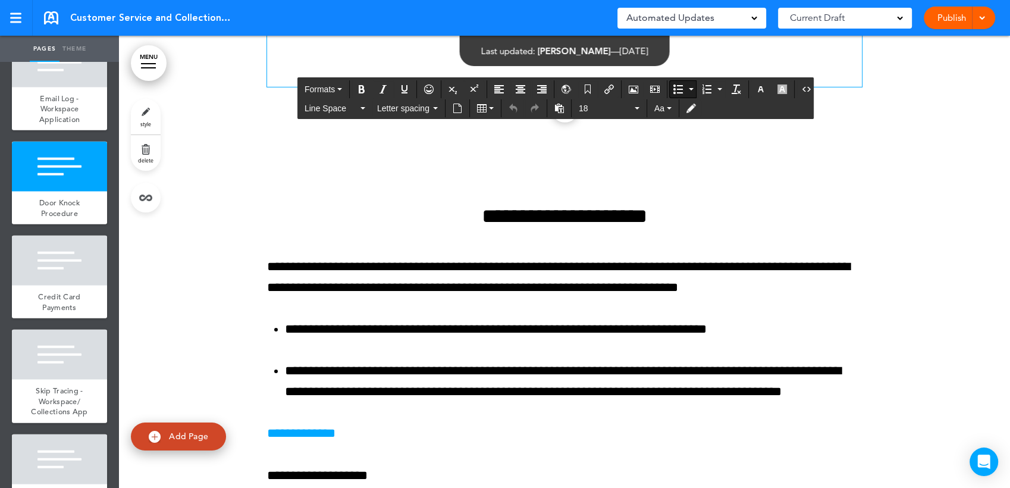
scroll to position [26565, 0]
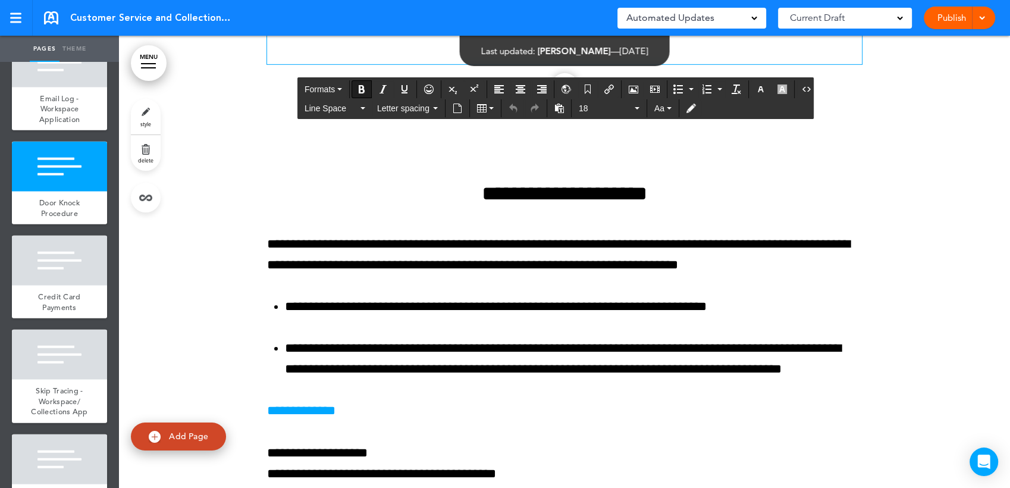
drag, startPoint x: 320, startPoint y: 388, endPoint x: 366, endPoint y: 392, distance: 46.6
drag, startPoint x: 490, startPoint y: 340, endPoint x: 412, endPoint y: 326, distance: 79.2
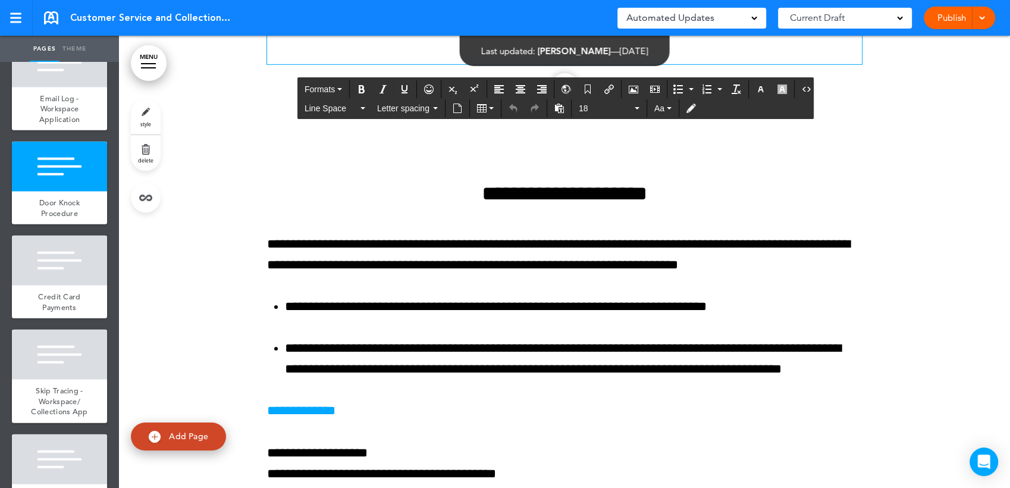
drag, startPoint x: 349, startPoint y: 325, endPoint x: 379, endPoint y: 328, distance: 29.9
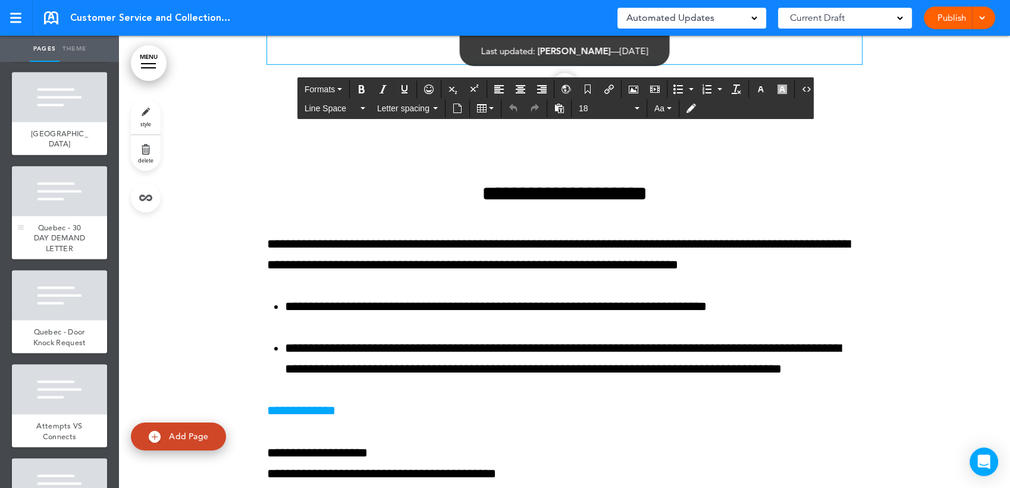
scroll to position [2248, 0]
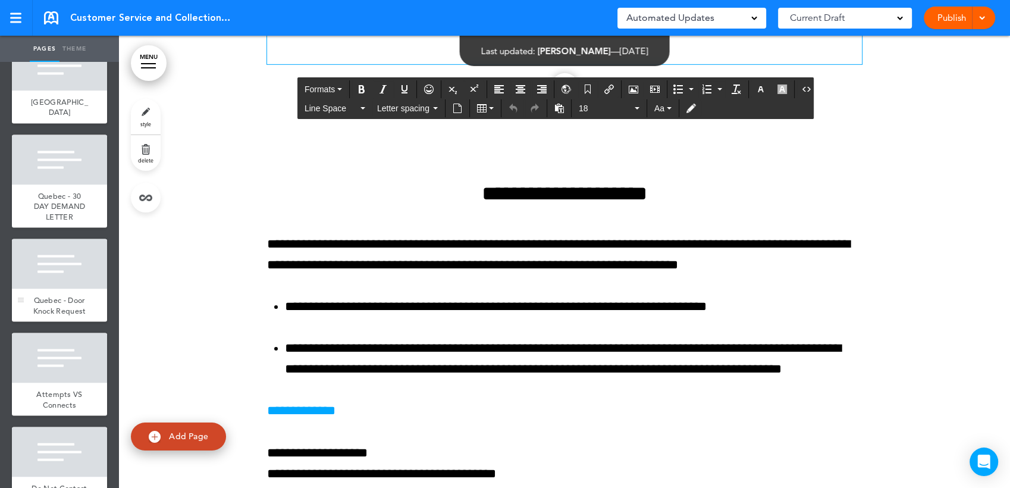
click at [78, 288] on div at bounding box center [59, 263] width 95 height 50
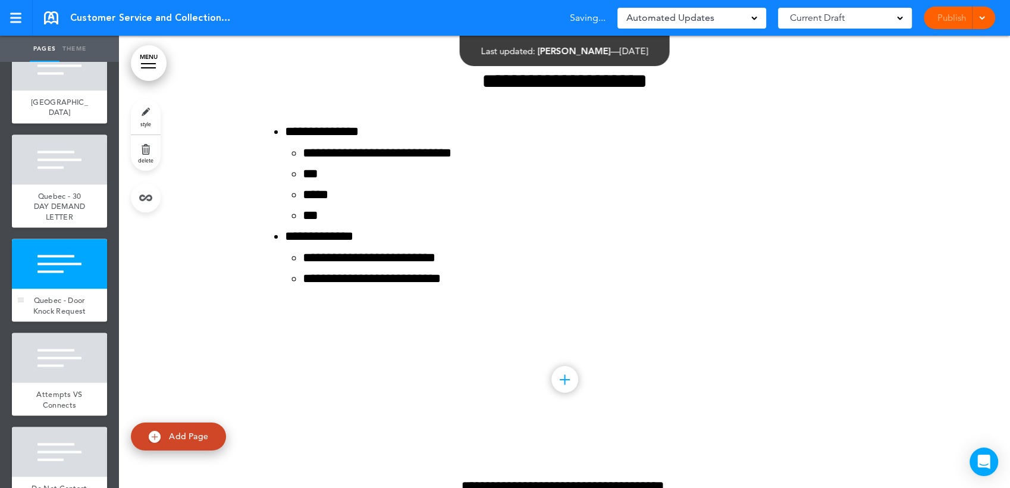
scroll to position [22520, 0]
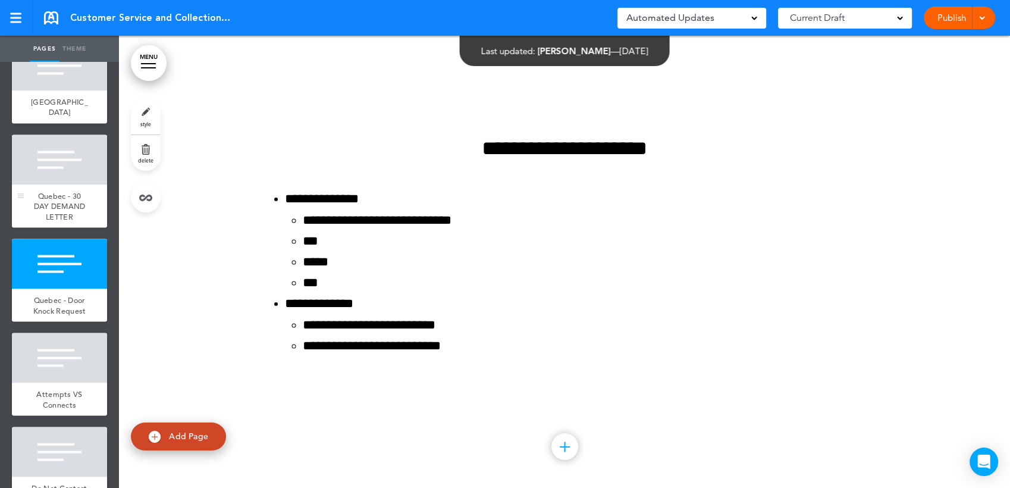
click at [69, 228] on div "Quebec - 30 DAY DEMAND LETTER" at bounding box center [59, 205] width 95 height 43
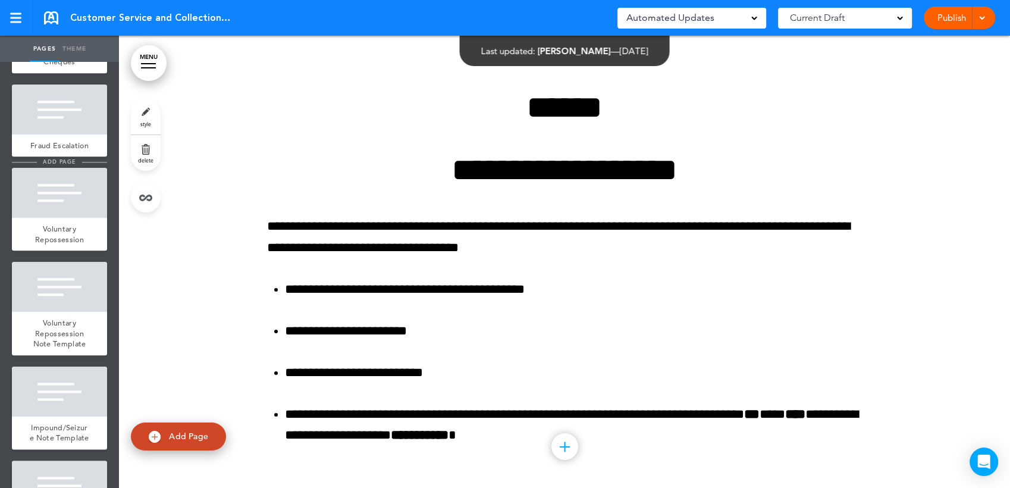
scroll to position [5948, 0]
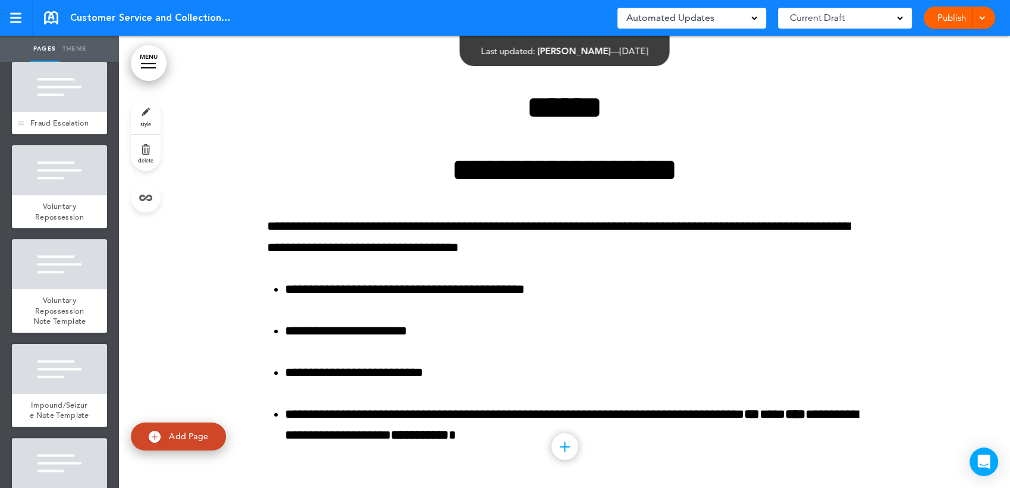
click at [61, 128] on span "Fraud Escalation" at bounding box center [59, 123] width 58 height 10
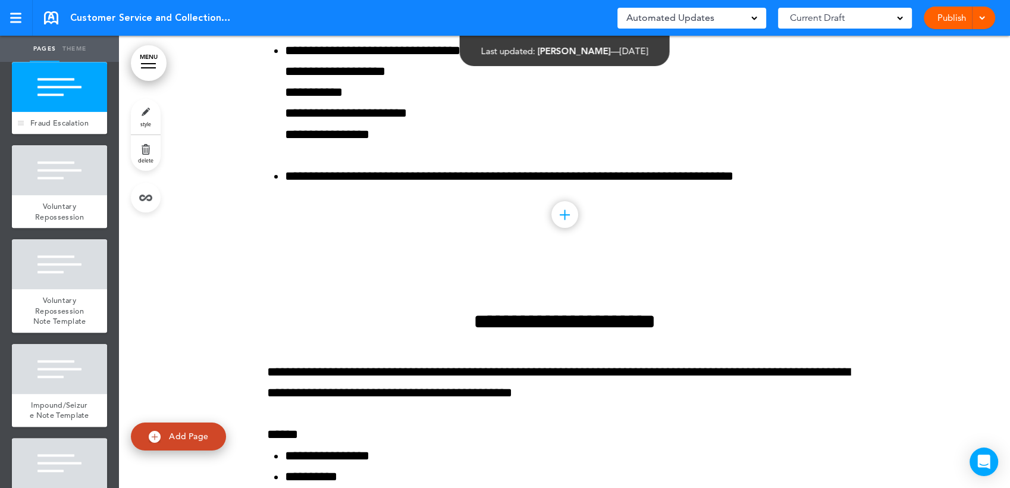
scroll to position [46052, 0]
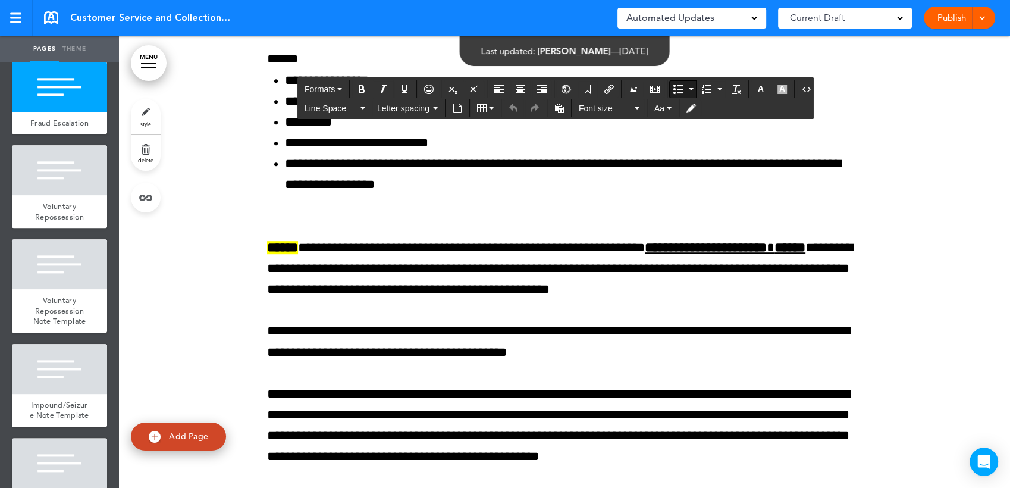
drag, startPoint x: 420, startPoint y: 358, endPoint x: 276, endPoint y: 231, distance: 191.7
drag, startPoint x: 514, startPoint y: 273, endPoint x: 285, endPoint y: 268, distance: 229.0
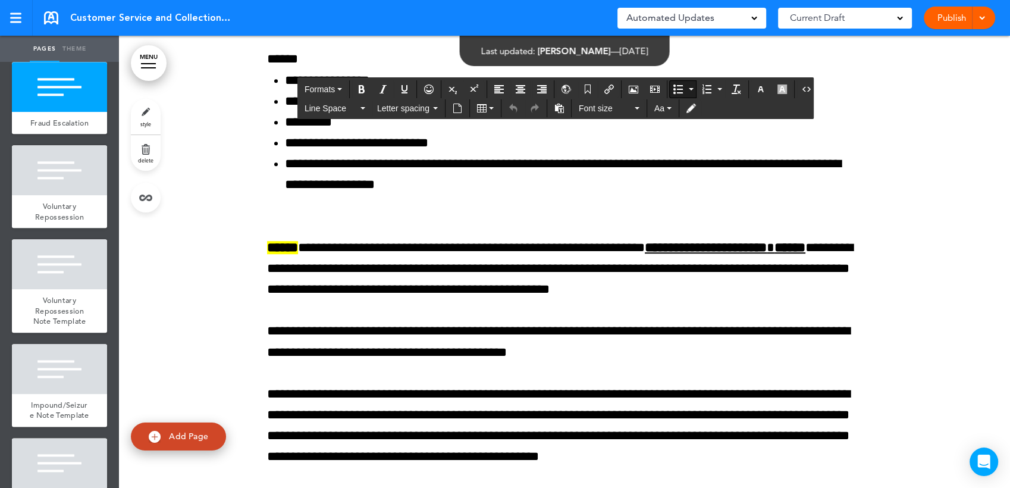
drag, startPoint x: 403, startPoint y: 354, endPoint x: 278, endPoint y: 268, distance: 151.3
drag, startPoint x: 417, startPoint y: 353, endPoint x: 280, endPoint y: 259, distance: 166.4
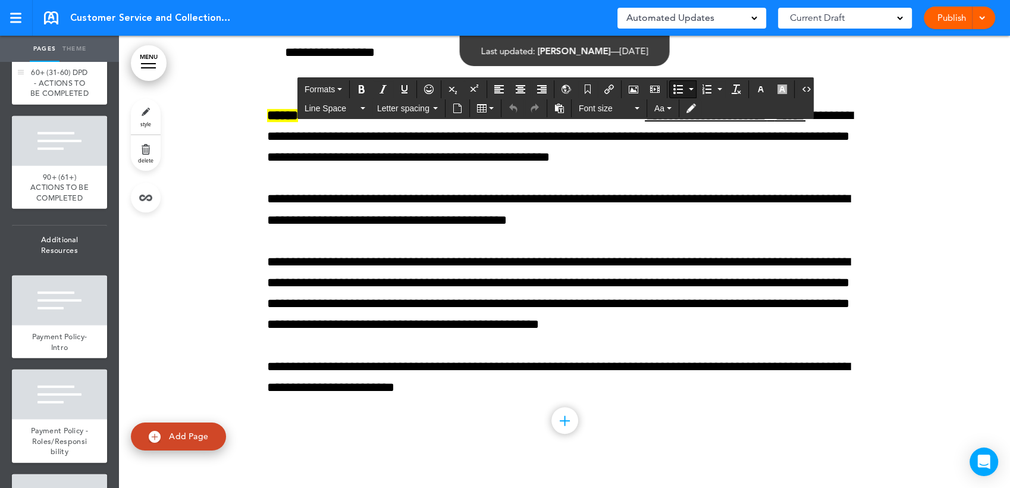
scroll to position [7666, 0]
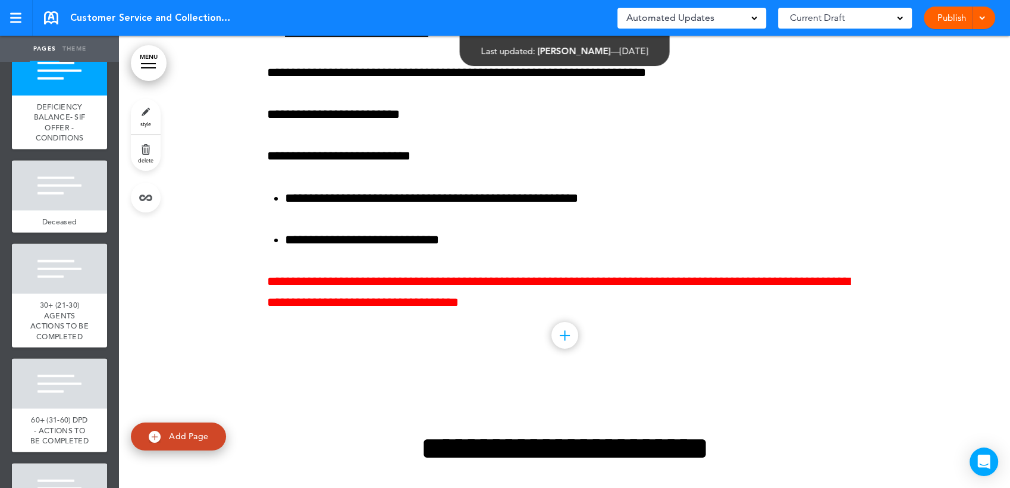
scroll to position [7402, 0]
